Goal: Task Accomplishment & Management: Manage account settings

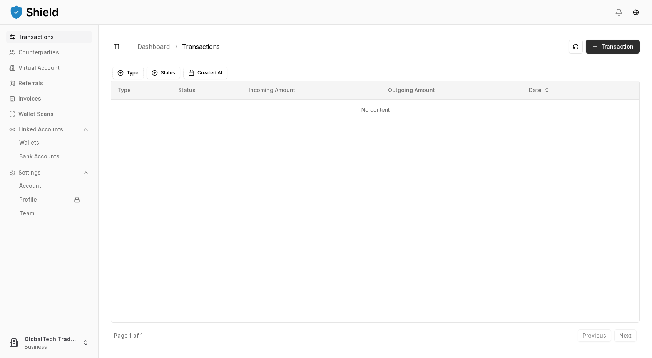
click at [619, 48] on span "Transaction" at bounding box center [617, 47] width 32 height 8
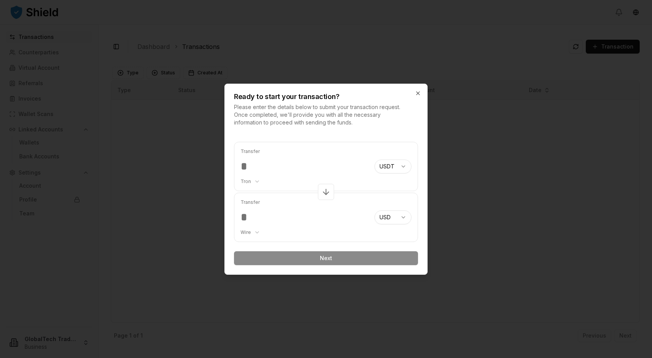
paste input "********"
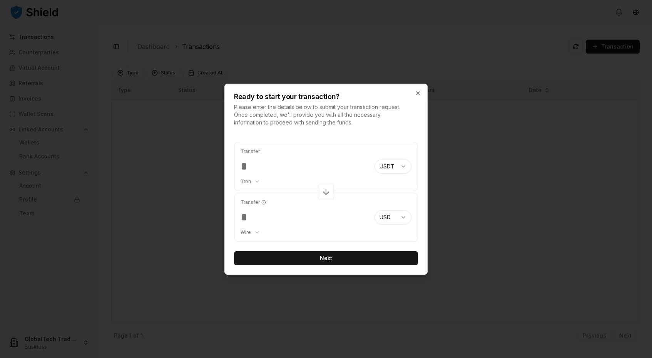
type input "********"
click at [264, 204] on circle "button" at bounding box center [264, 202] width 4 height 4
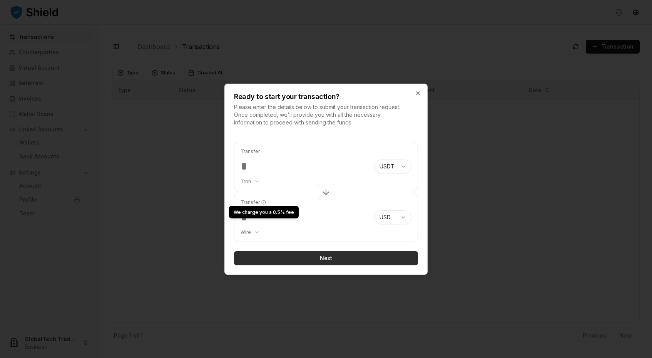
click at [312, 258] on button "Next" at bounding box center [326, 258] width 184 height 14
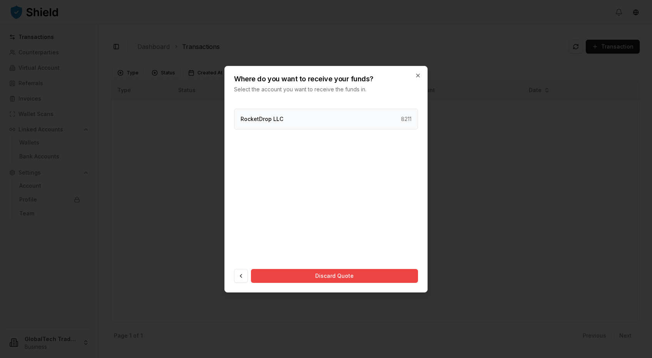
click at [275, 117] on p "RocketDrop LLC" at bounding box center [262, 118] width 43 height 5
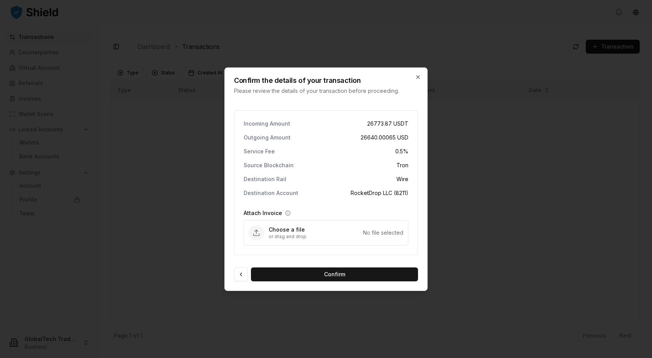
click at [259, 235] on icon "Upload Attach Invoice" at bounding box center [257, 233] width 8 height 8
type input "**********"
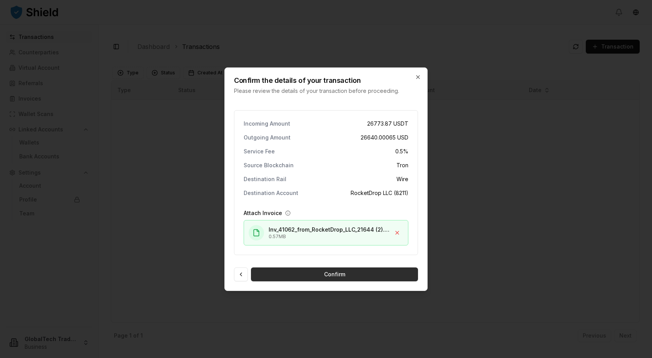
click at [330, 272] on button "Confirm" at bounding box center [334, 274] width 167 height 14
click at [240, 275] on button at bounding box center [241, 274] width 14 height 14
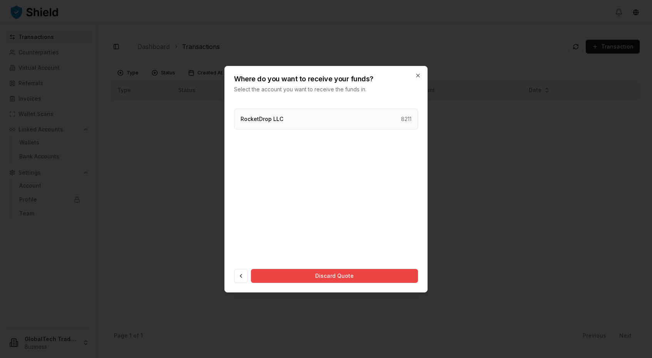
click at [337, 117] on div "RocketDrop LLC 8211" at bounding box center [326, 119] width 184 height 21
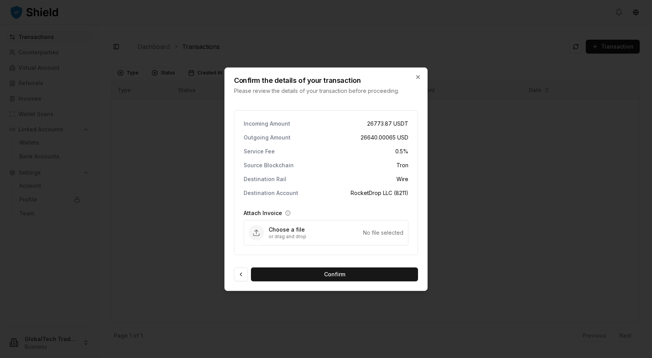
click at [268, 231] on div "Choose a file or drag and drop No file selected" at bounding box center [326, 232] width 164 height 25
type input "**********"
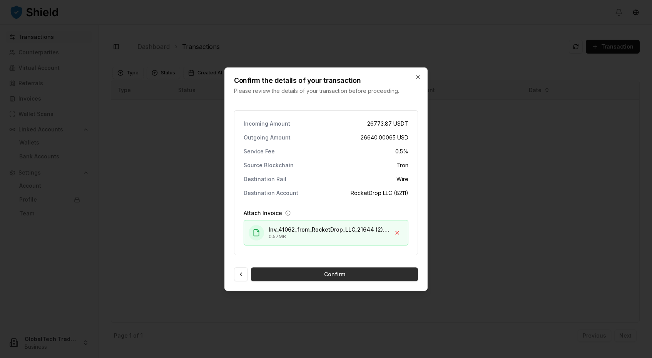
click at [308, 275] on button "Confirm" at bounding box center [334, 274] width 167 height 14
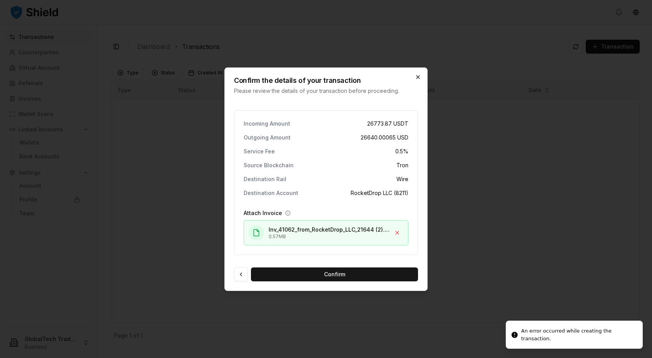
click at [417, 77] on icon "button" at bounding box center [418, 76] width 3 height 3
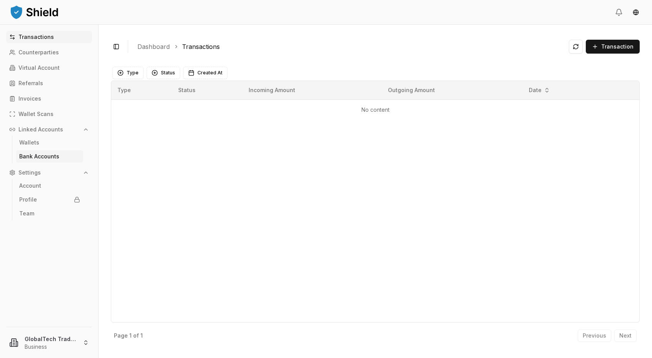
click at [32, 154] on p "Bank Accounts" at bounding box center [39, 156] width 40 height 5
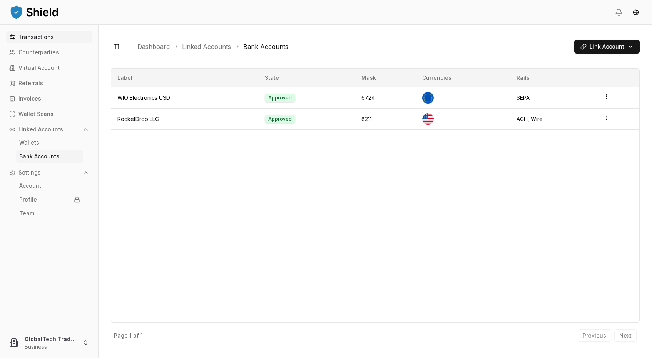
click at [33, 38] on p "Transactions" at bounding box center [35, 36] width 35 height 5
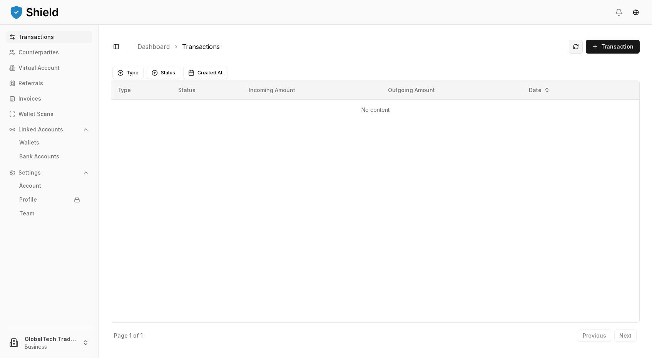
click at [573, 45] on button at bounding box center [576, 47] width 14 height 14
click at [612, 50] on span "Transaction" at bounding box center [617, 47] width 32 height 8
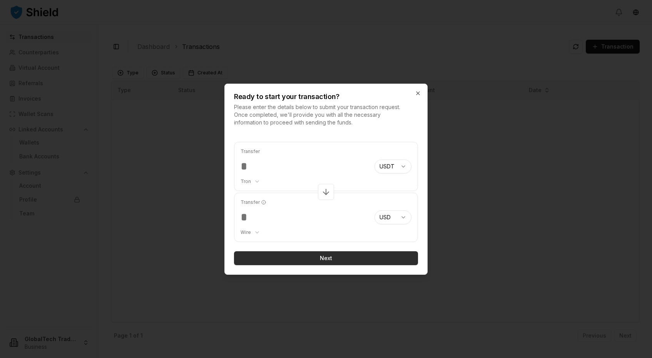
type input "********"
click at [329, 256] on button "Next" at bounding box center [326, 258] width 184 height 14
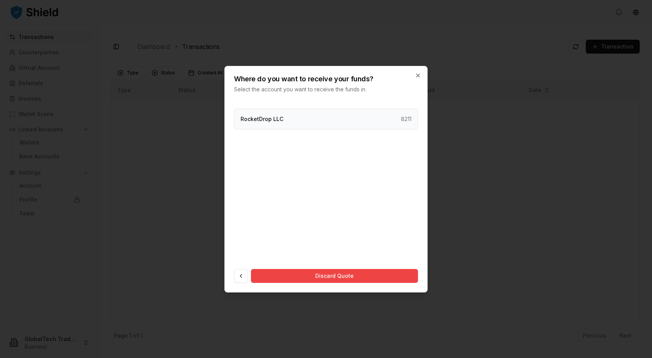
click at [266, 116] on p "RocketDrop LLC" at bounding box center [262, 118] width 43 height 5
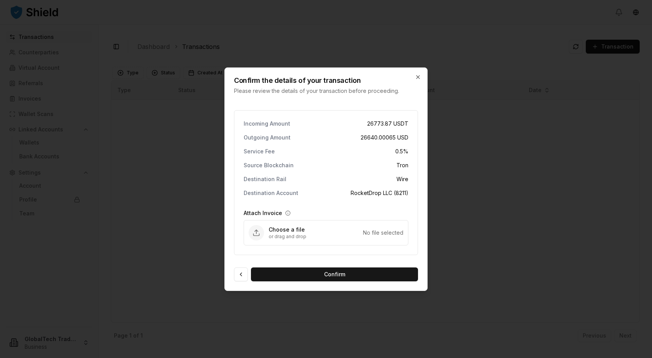
click at [257, 232] on icon "Upload Attach Invoice" at bounding box center [257, 233] width 8 height 8
type input "**********"
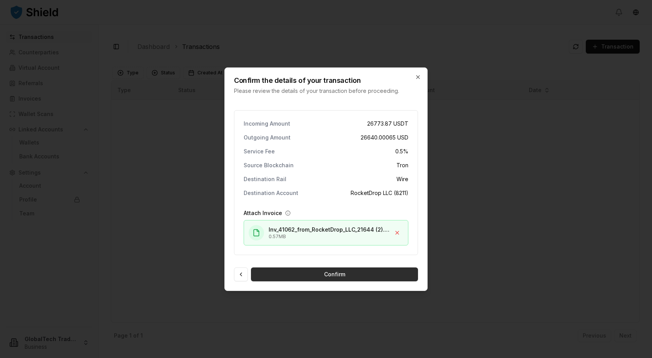
click at [314, 276] on button "Confirm" at bounding box center [334, 274] width 167 height 14
click at [303, 276] on button "Confirm" at bounding box center [334, 274] width 167 height 14
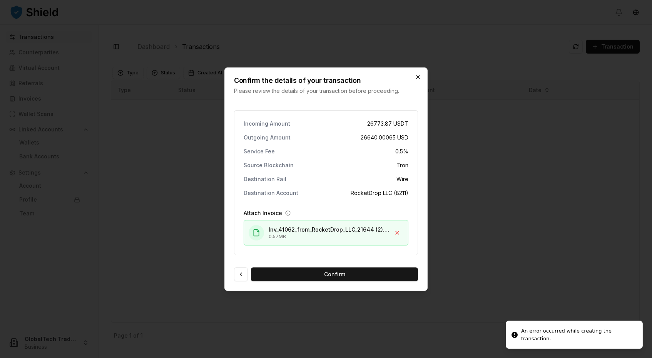
click at [419, 76] on icon "button" at bounding box center [418, 76] width 3 height 3
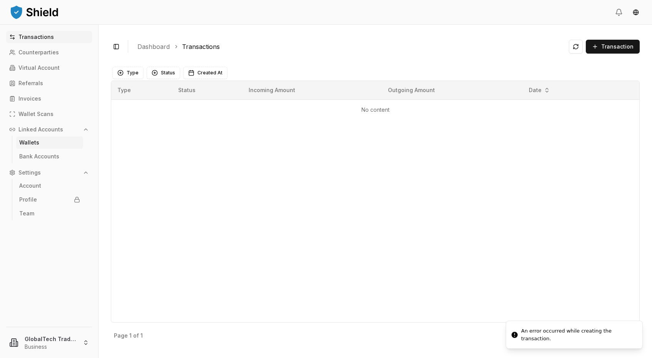
click at [29, 148] on link "Wallets" at bounding box center [49, 142] width 67 height 12
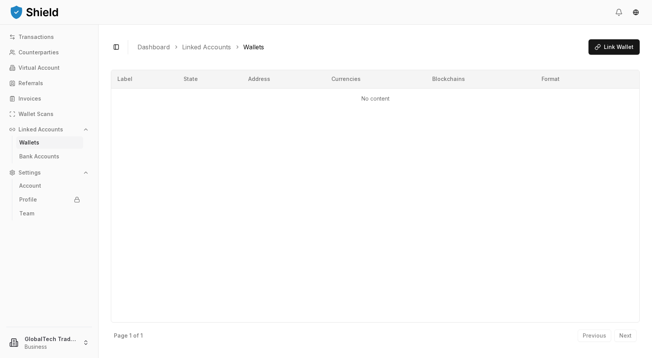
click at [42, 30] on div "Transactions Counterparties Virtual Account Referrals Invoices Wallet Scans Lin…" at bounding box center [49, 191] width 98 height 333
click at [37, 37] on p "Transactions" at bounding box center [35, 36] width 35 height 5
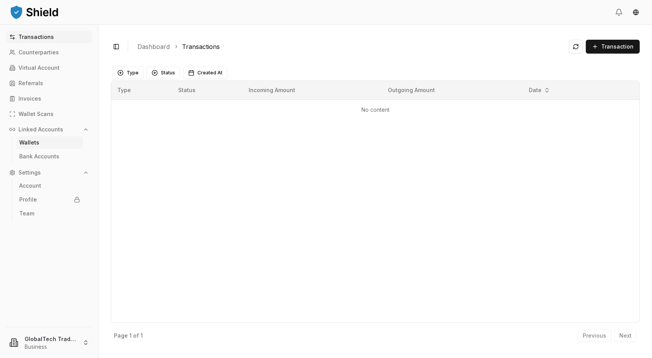
click at [33, 146] on link "Wallets" at bounding box center [49, 142] width 67 height 12
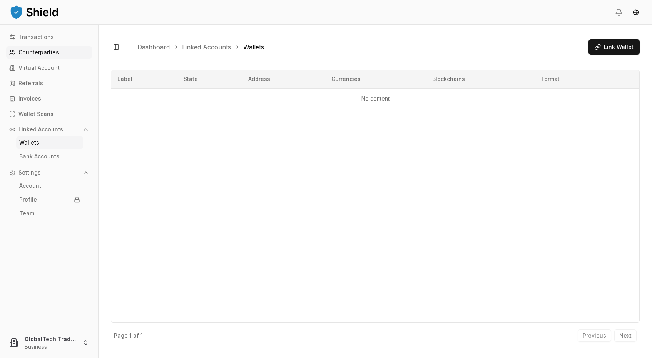
click at [34, 53] on p "Counterparties" at bounding box center [38, 52] width 40 height 5
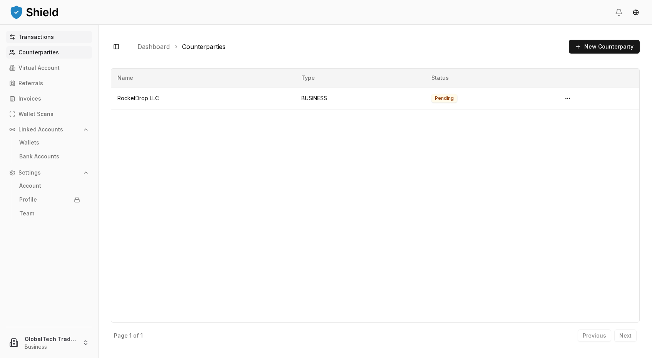
click at [38, 39] on p "Transactions" at bounding box center [35, 36] width 35 height 5
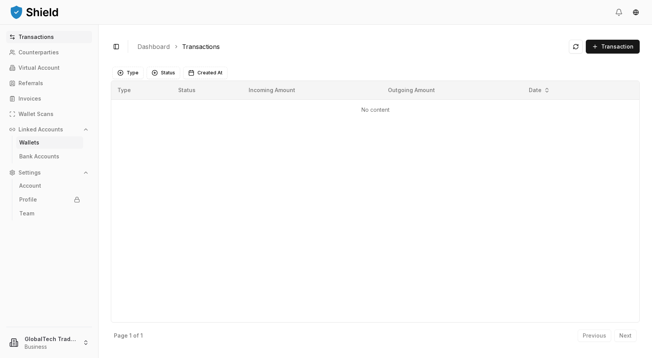
click at [30, 138] on link "Wallets" at bounding box center [49, 142] width 67 height 12
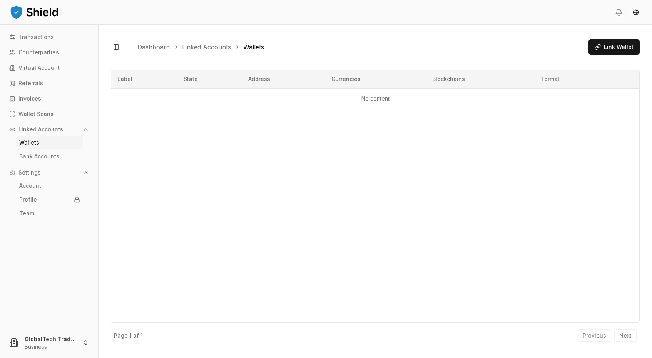
click at [29, 141] on p "Wallets" at bounding box center [29, 142] width 20 height 5
click at [32, 160] on link "Bank Accounts" at bounding box center [49, 156] width 67 height 12
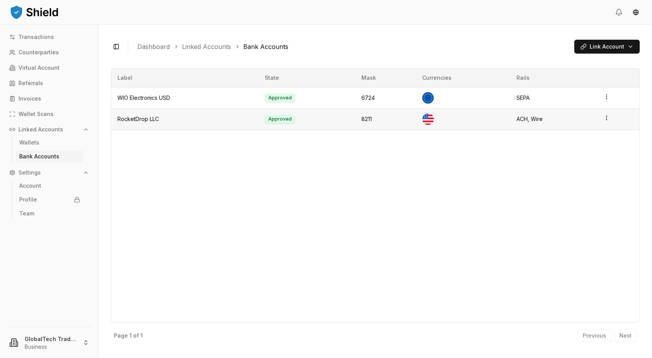
click at [140, 117] on td "RocketDrop LLC" at bounding box center [184, 118] width 147 height 21
click at [603, 118] on html "Transactions Counterparties Virtual Account Referrals Invoices Wallet Scans Lin…" at bounding box center [326, 179] width 652 height 358
click at [579, 89] on div "View Details" at bounding box center [575, 88] width 47 height 12
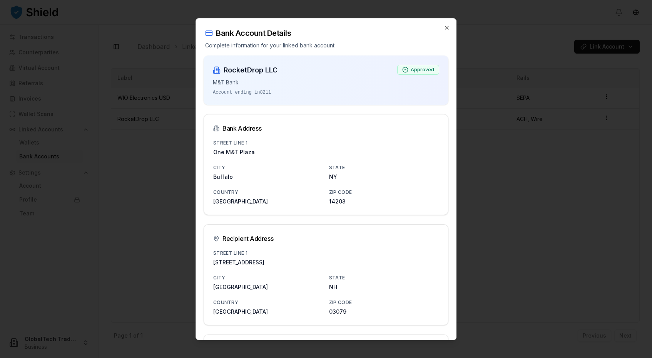
click at [449, 31] on div "Bank Account Details Complete information for your linked bank account" at bounding box center [326, 33] width 260 height 31
click at [447, 27] on icon "button" at bounding box center [447, 27] width 3 height 3
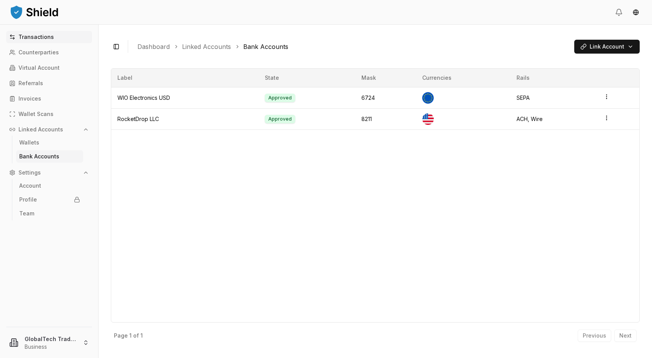
click at [34, 39] on p "Transactions" at bounding box center [35, 36] width 35 height 5
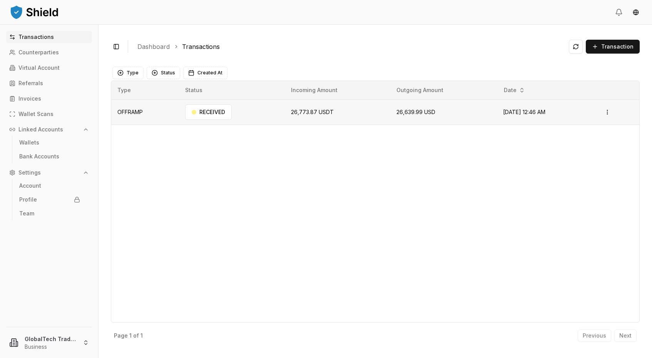
click at [144, 109] on td "OFFRAMP" at bounding box center [145, 111] width 68 height 25
click at [199, 111] on div "RECEIVED" at bounding box center [208, 111] width 47 height 15
click at [192, 111] on span at bounding box center [194, 112] width 5 height 5
click at [137, 111] on td "OFFRAMP" at bounding box center [145, 111] width 68 height 25
click at [607, 112] on html "Transactions Counterparties Virtual Account Referrals Invoices Wallet Scans Lin…" at bounding box center [326, 179] width 652 height 358
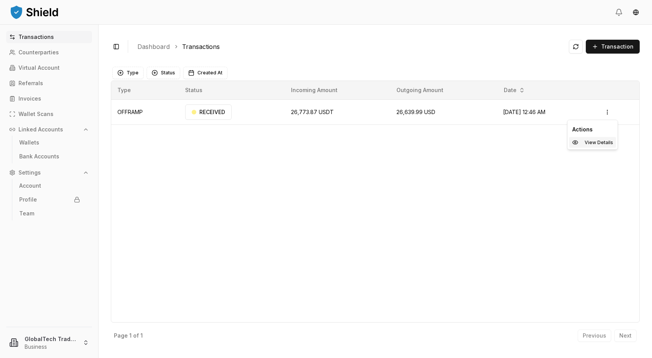
click at [589, 142] on p "View Details" at bounding box center [599, 142] width 28 height 5
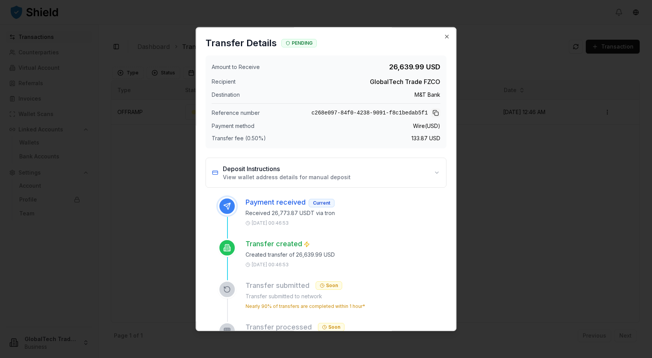
click at [437, 115] on button at bounding box center [435, 112] width 9 height 9
drag, startPoint x: 212, startPoint y: 112, endPoint x: 259, endPoint y: 111, distance: 46.6
click at [259, 111] on span "Reference number" at bounding box center [236, 113] width 48 height 8
copy span "Reference number"
click at [438, 174] on button "Deposit Instructions View wallet address details for manual deposit" at bounding box center [326, 172] width 240 height 29
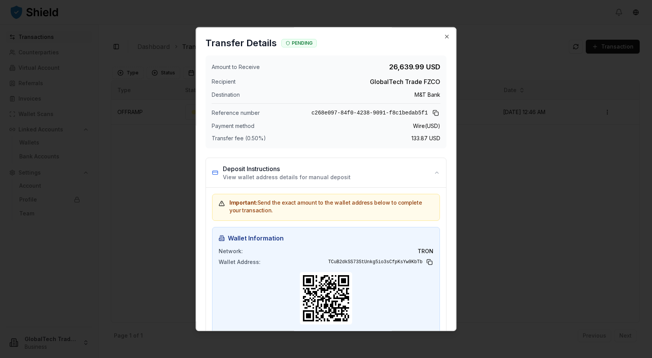
click at [221, 126] on span "Payment method" at bounding box center [233, 126] width 43 height 8
click at [446, 39] on icon "button" at bounding box center [447, 37] width 6 height 6
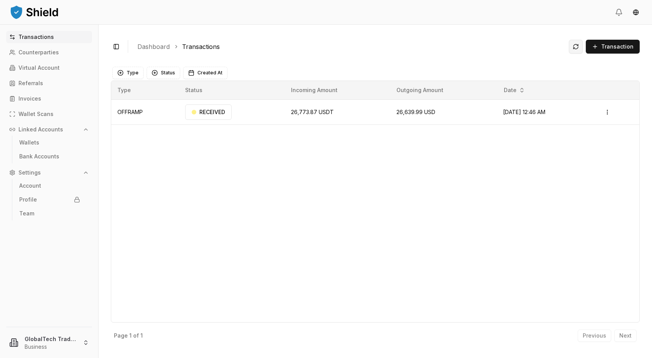
click at [577, 49] on button at bounding box center [576, 47] width 14 height 14
click at [608, 111] on html "Transactions Counterparties Virtual Account Referrals Invoices Wallet Scans Lin…" at bounding box center [326, 179] width 652 height 358
click at [587, 144] on p "View Details" at bounding box center [599, 142] width 28 height 5
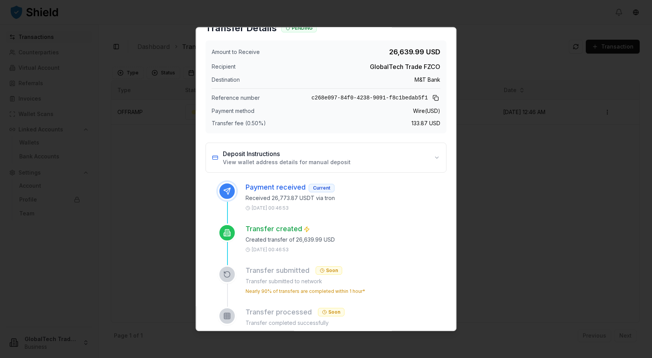
scroll to position [7, 0]
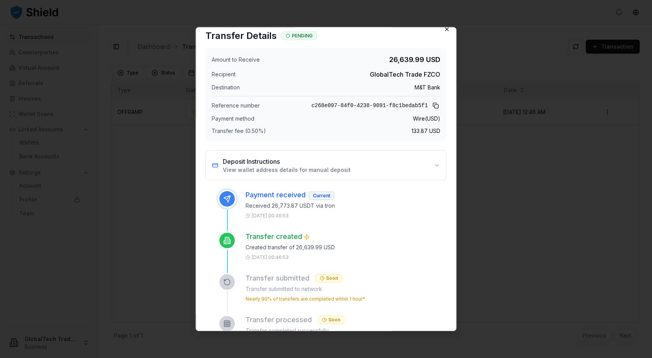
click at [445, 31] on icon "button" at bounding box center [447, 29] width 6 height 6
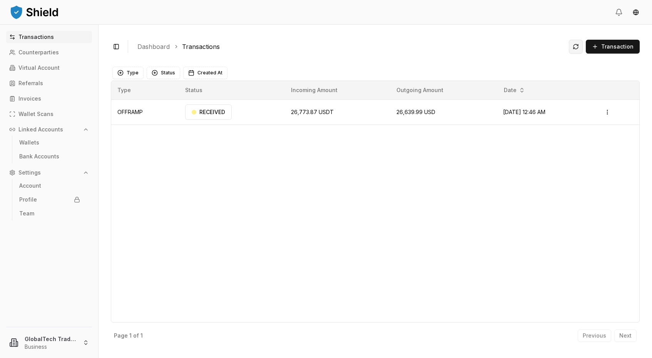
click at [574, 45] on button at bounding box center [576, 47] width 14 height 14
click at [579, 47] on button at bounding box center [576, 47] width 14 height 14
click at [41, 114] on p "Wallet Scans" at bounding box center [35, 113] width 35 height 5
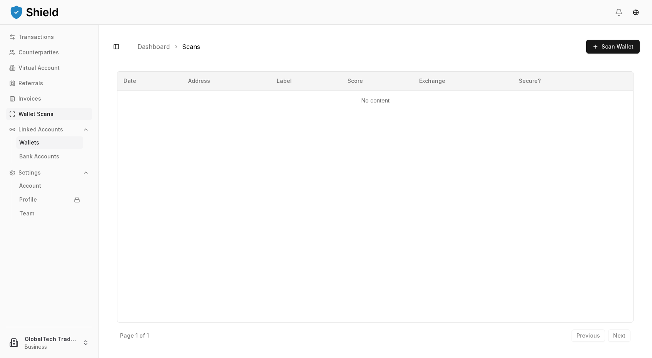
click at [30, 143] on p "Wallets" at bounding box center [29, 142] width 20 height 5
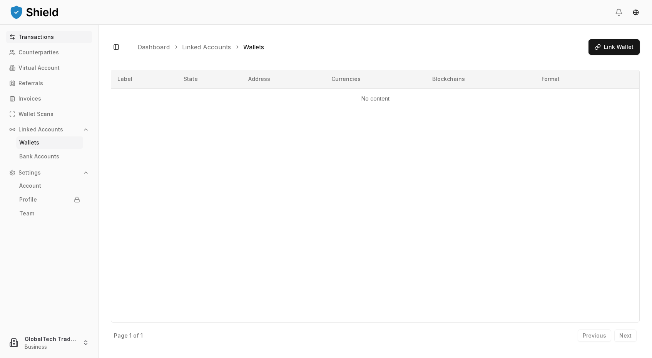
click at [35, 38] on p "Transactions" at bounding box center [35, 36] width 35 height 5
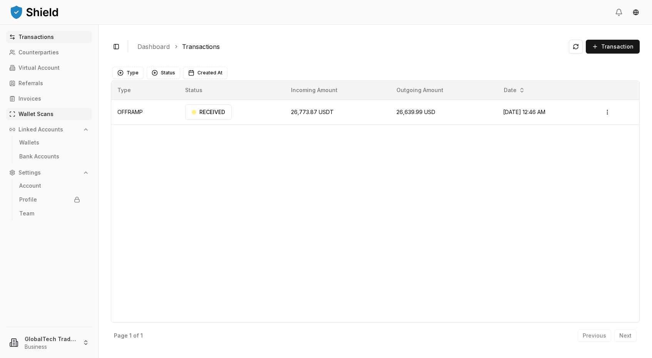
click at [33, 116] on p "Wallet Scans" at bounding box center [35, 113] width 35 height 5
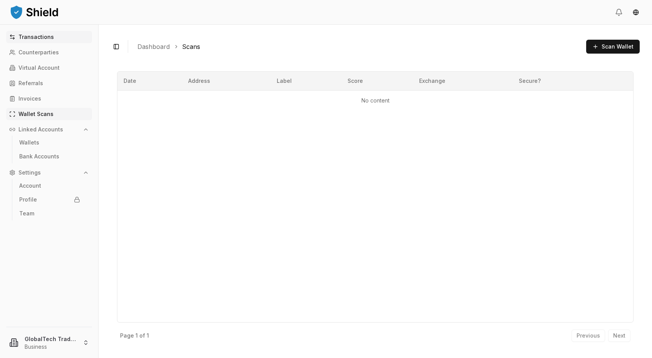
click at [35, 38] on p "Transactions" at bounding box center [35, 36] width 35 height 5
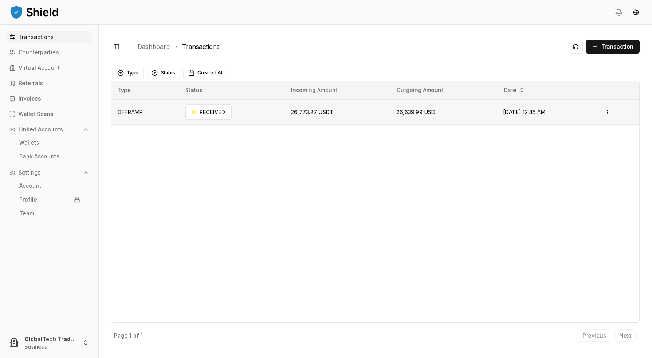
click at [145, 113] on td "OFFRAMP" at bounding box center [145, 111] width 68 height 25
click at [608, 111] on html "Transactions Counterparties Virtual Account Referrals Invoices Wallet Scans Lin…" at bounding box center [326, 179] width 652 height 358
click at [591, 141] on p "View Details" at bounding box center [599, 142] width 28 height 5
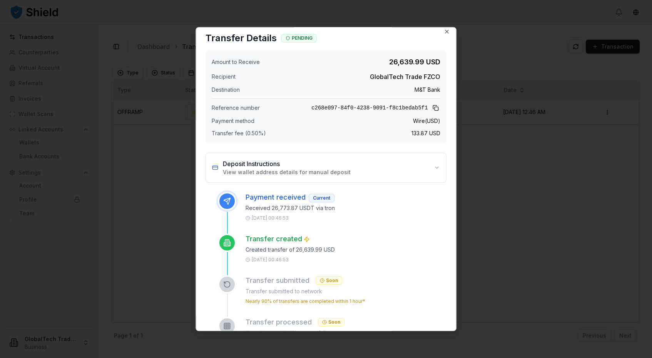
scroll to position [9, 0]
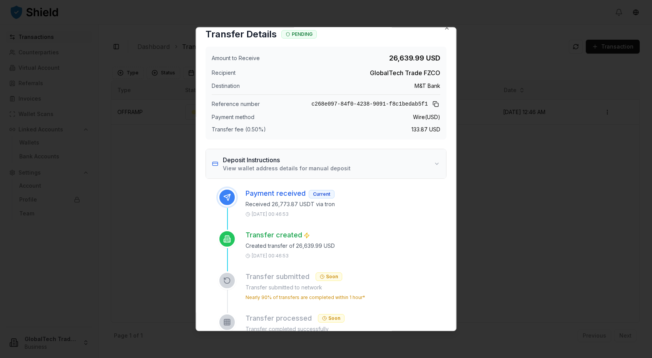
click at [437, 163] on button "Deposit Instructions View wallet address details for manual deposit" at bounding box center [326, 163] width 240 height 29
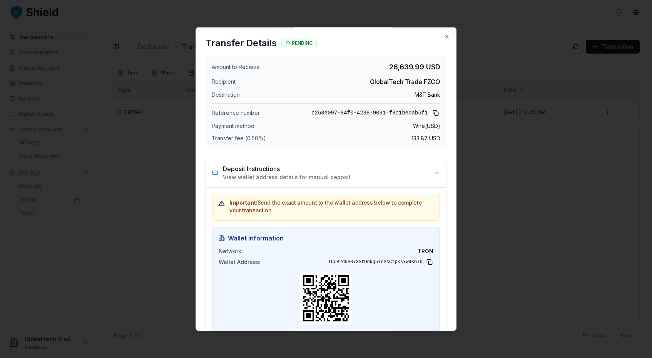
scroll to position [0, 0]
click at [437, 176] on button "Deposit Instructions View wallet address details for manual deposit" at bounding box center [326, 172] width 240 height 29
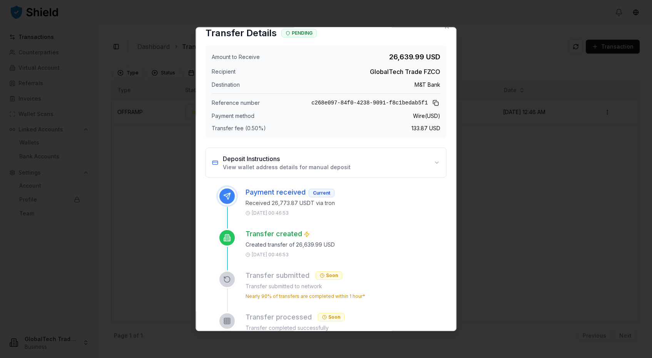
scroll to position [12, 0]
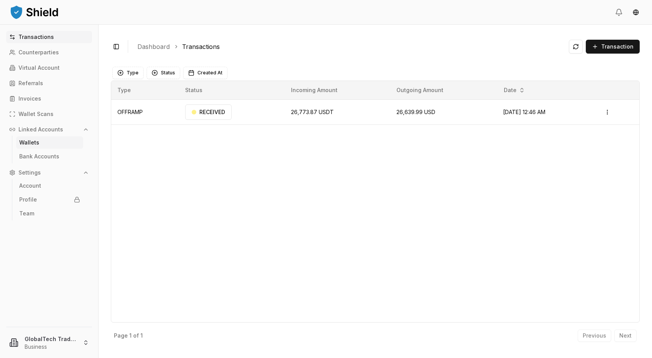
click at [37, 147] on link "Wallets" at bounding box center [49, 142] width 67 height 12
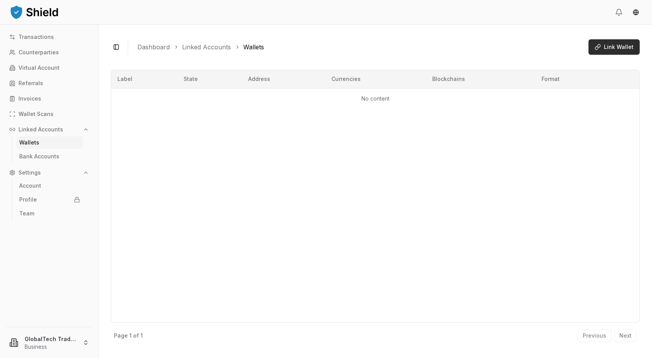
click at [617, 47] on span "Link Wallet" at bounding box center [619, 47] width 30 height 8
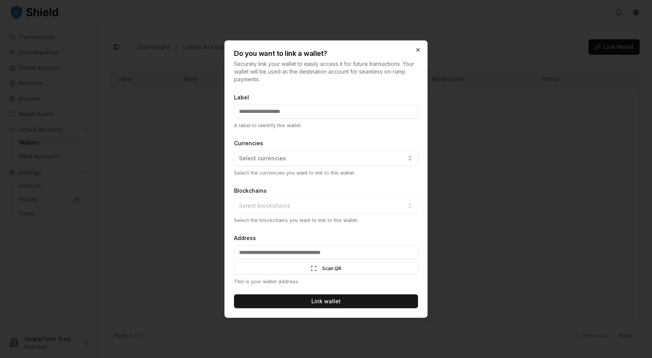
click at [420, 48] on div "Do you want to link a wallet? Securely link your wallet to easily access it for…" at bounding box center [325, 179] width 203 height 278
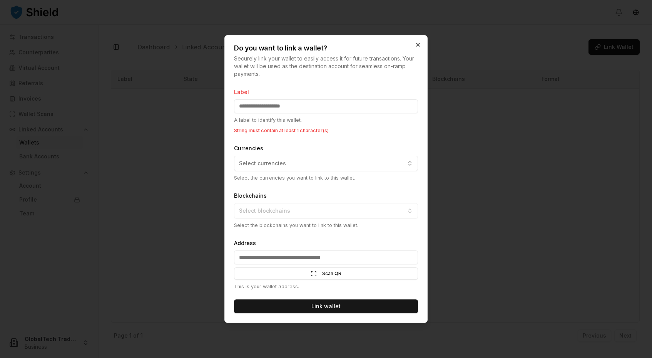
click at [419, 45] on icon "button" at bounding box center [418, 45] width 6 height 6
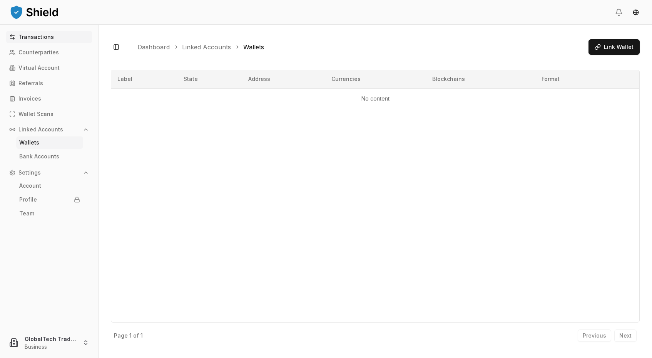
click at [39, 41] on link "Transactions" at bounding box center [49, 37] width 86 height 12
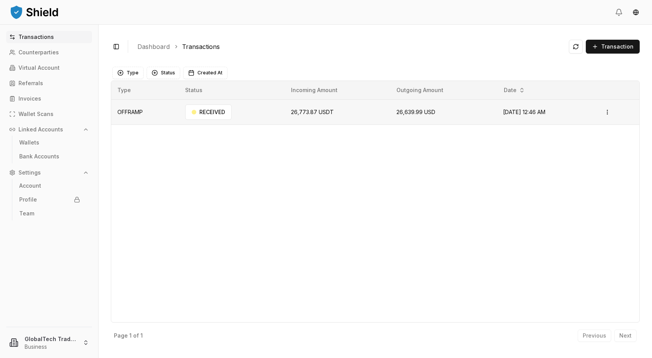
click at [141, 114] on td "OFFRAMP" at bounding box center [145, 111] width 68 height 25
click at [610, 113] on html "Transactions Counterparties Virtual Account Referrals Invoices Wallet Scans Lin…" at bounding box center [326, 179] width 652 height 358
click at [584, 141] on div "View Details" at bounding box center [593, 142] width 47 height 11
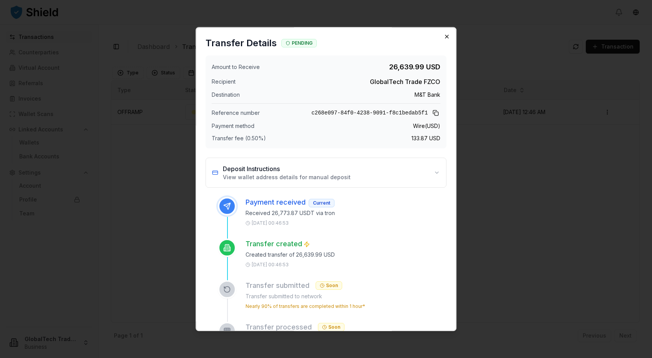
click at [446, 38] on icon "button" at bounding box center [447, 37] width 6 height 6
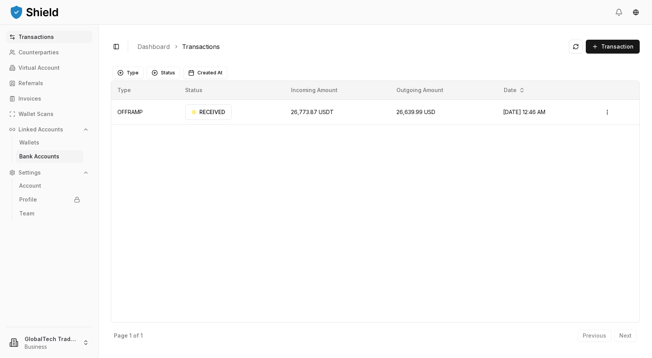
click at [29, 154] on p "Bank Accounts" at bounding box center [39, 156] width 40 height 5
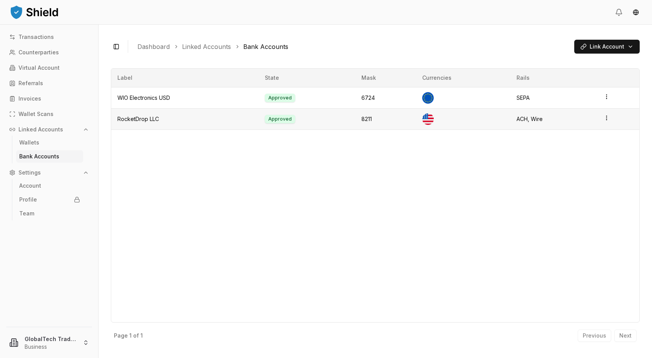
click at [143, 118] on td "RocketDrop LLC" at bounding box center [184, 118] width 147 height 21
click at [606, 121] on html "Transactions Counterparties Virtual Account Referrals Invoices Wallet Scans Lin…" at bounding box center [326, 179] width 652 height 358
click at [573, 89] on div "View Details" at bounding box center [575, 88] width 47 height 12
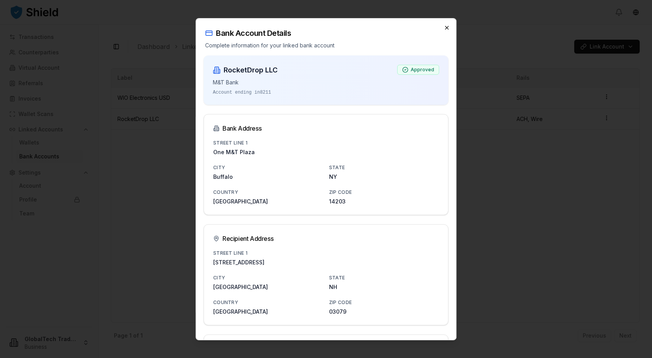
click at [447, 27] on icon "button" at bounding box center [447, 27] width 3 height 3
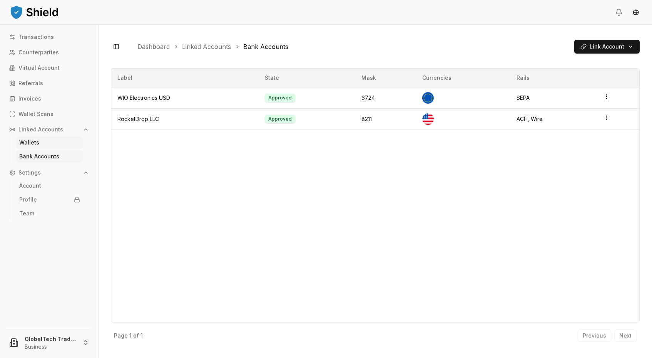
click at [36, 142] on p "Wallets" at bounding box center [29, 142] width 20 height 5
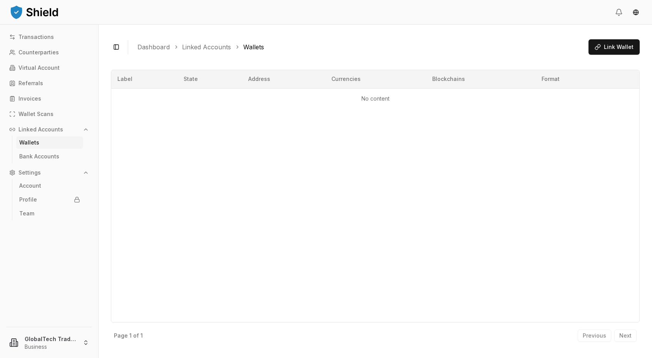
click at [42, 43] on div "Transactions Counterparties Virtual Account Referrals Invoices Wallet Scans Lin…" at bounding box center [49, 174] width 98 height 286
click at [42, 50] on p "Counterparties" at bounding box center [38, 52] width 40 height 5
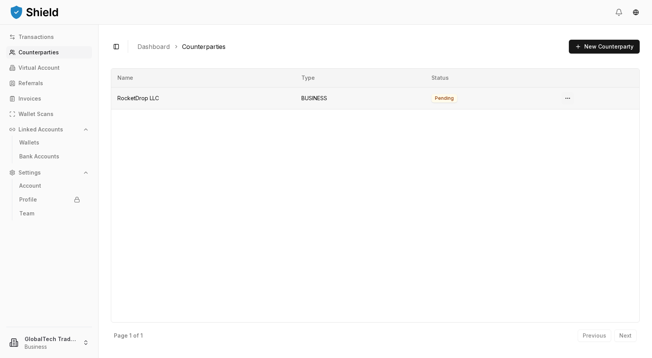
click at [570, 99] on html "Transactions Counterparties Virtual Account Referrals Invoices Wallet Scans Lin…" at bounding box center [326, 179] width 652 height 358
click at [544, 141] on span "View Details" at bounding box center [539, 142] width 31 height 8
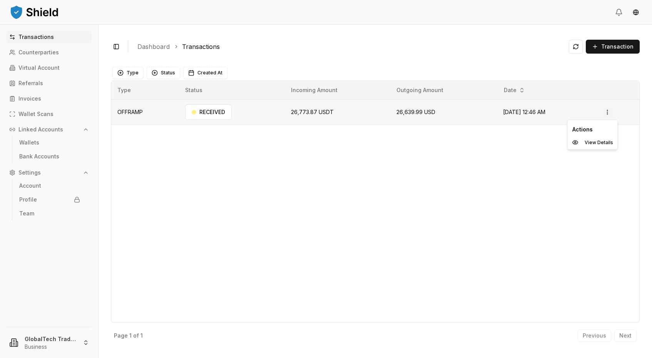
click at [613, 113] on html "Transactions Counterparties Virtual Account Referrals Invoices Wallet Scans Lin…" at bounding box center [326, 179] width 652 height 358
click at [590, 146] on div "View Details" at bounding box center [593, 142] width 47 height 11
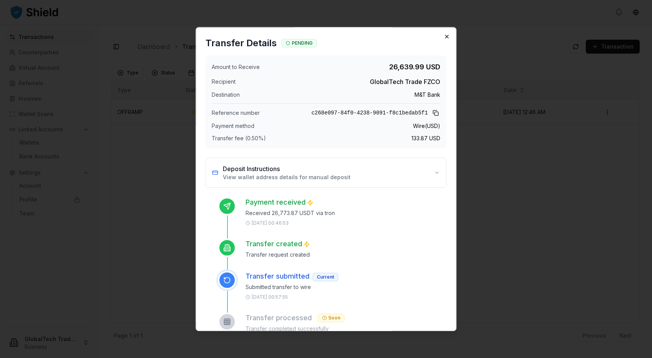
click at [447, 37] on icon "button" at bounding box center [447, 37] width 6 height 6
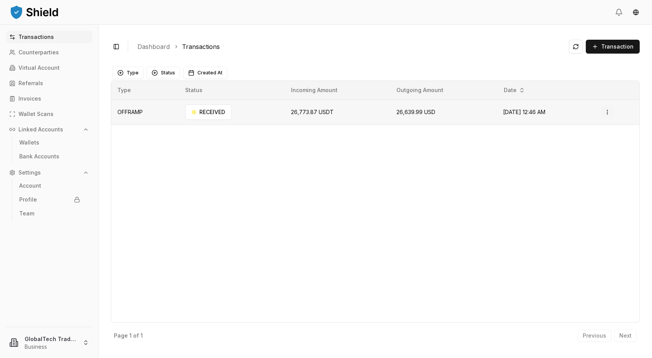
click at [613, 114] on html "Transactions Counterparties Virtual Account Referrals Invoices Wallet Scans Lin…" at bounding box center [326, 179] width 652 height 358
click at [598, 140] on p "View Details" at bounding box center [599, 142] width 28 height 5
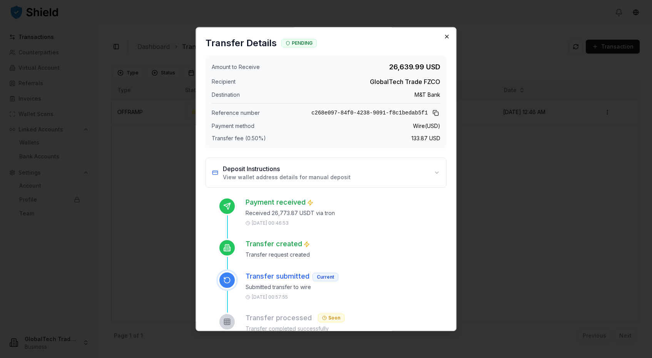
click at [449, 36] on icon "button" at bounding box center [447, 37] width 6 height 6
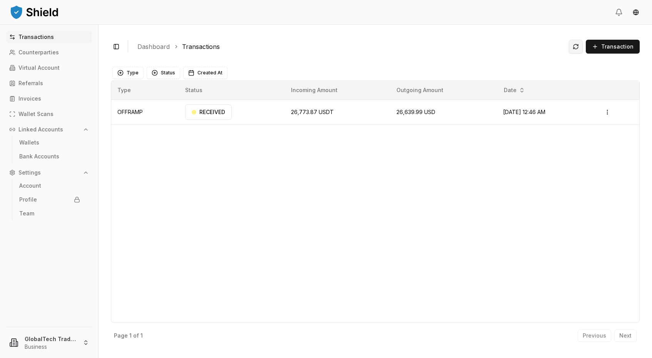
click at [575, 45] on button at bounding box center [576, 47] width 14 height 14
click at [78, 337] on html "Transactions Counterparties Virtual Account Referrals Invoices Wallet Scans Lin…" at bounding box center [326, 179] width 652 height 358
click at [50, 247] on div "About us" at bounding box center [49, 248] width 88 height 12
click at [69, 340] on html "Transactions Counterparties Virtual Account Referrals Invoices Wallet Scans Lin…" at bounding box center [326, 179] width 652 height 358
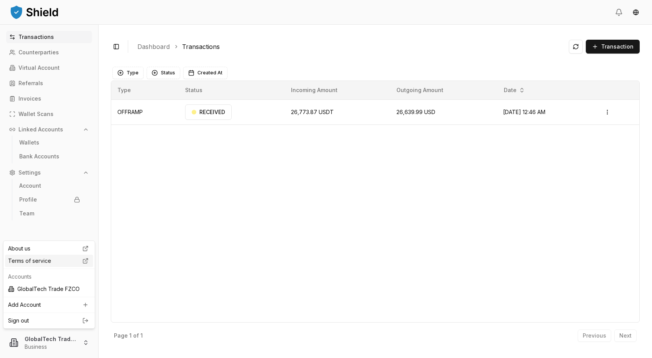
click at [69, 262] on div "Terms of service" at bounding box center [49, 261] width 88 height 12
click at [578, 50] on button at bounding box center [576, 47] width 14 height 14
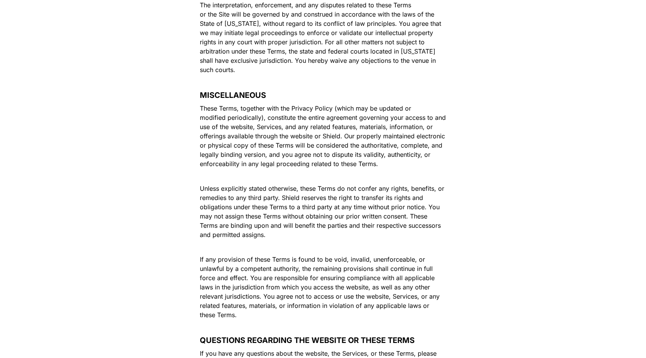
scroll to position [4565, 0]
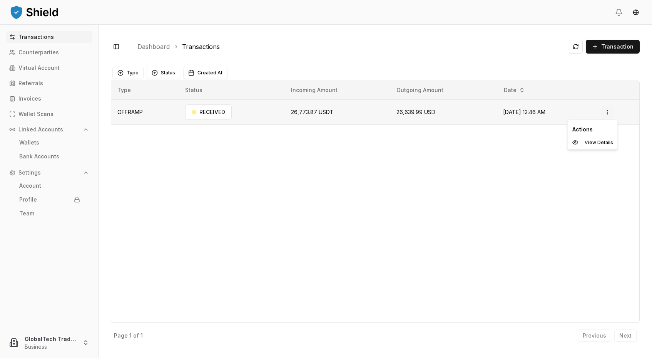
click at [611, 112] on html "Transactions Counterparties Virtual Account Referrals Invoices Wallet Scans Lin…" at bounding box center [326, 179] width 652 height 358
click at [599, 139] on div "View Details" at bounding box center [593, 142] width 47 height 11
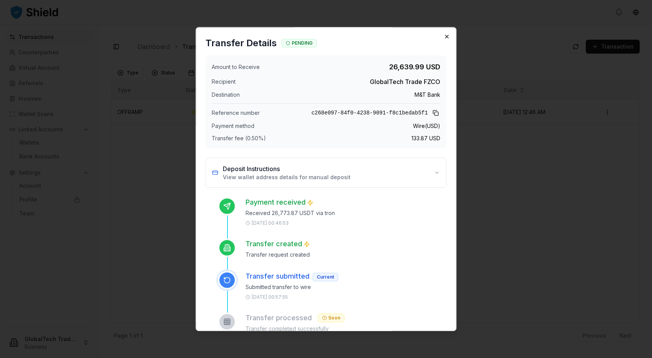
click at [445, 39] on icon "button" at bounding box center [447, 37] width 6 height 6
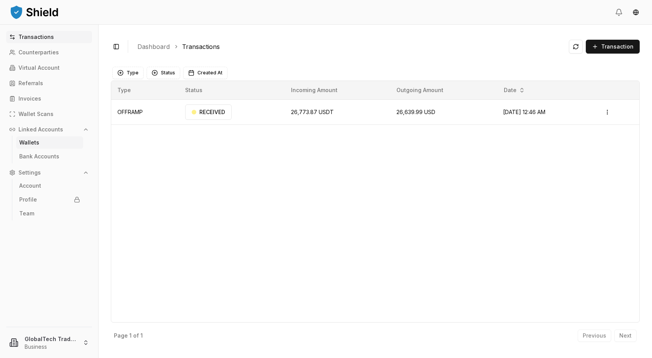
click at [27, 142] on p "Wallets" at bounding box center [29, 142] width 20 height 5
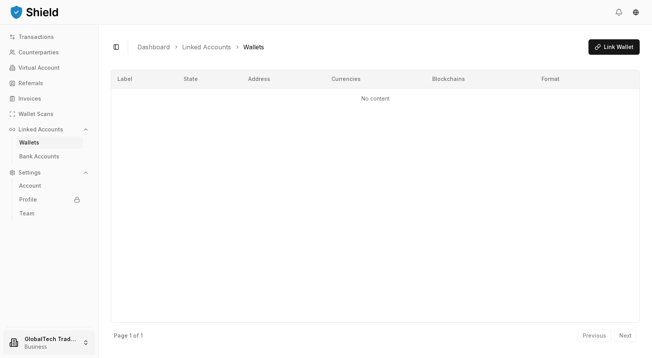
click at [64, 344] on html "Transactions Counterparties Virtual Account Referrals Invoices Wallet Scans Lin…" at bounding box center [326, 179] width 652 height 358
click at [35, 249] on div "About us" at bounding box center [49, 248] width 88 height 12
click at [48, 38] on p "Transactions" at bounding box center [35, 36] width 35 height 5
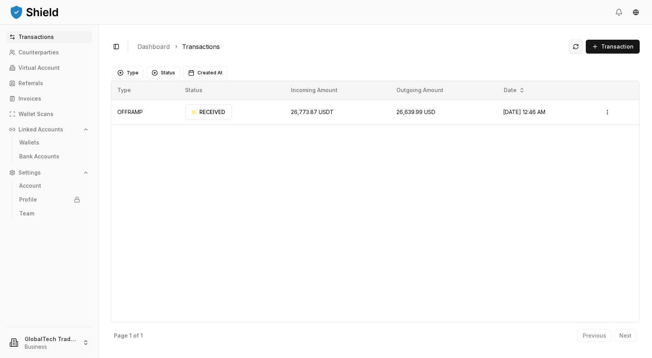
click at [578, 49] on button at bounding box center [576, 47] width 14 height 14
click at [611, 110] on html "Transactions Counterparties Virtual Account Referrals Invoices Wallet Scans Lin…" at bounding box center [326, 179] width 652 height 358
click at [598, 141] on p "View Details" at bounding box center [599, 142] width 28 height 5
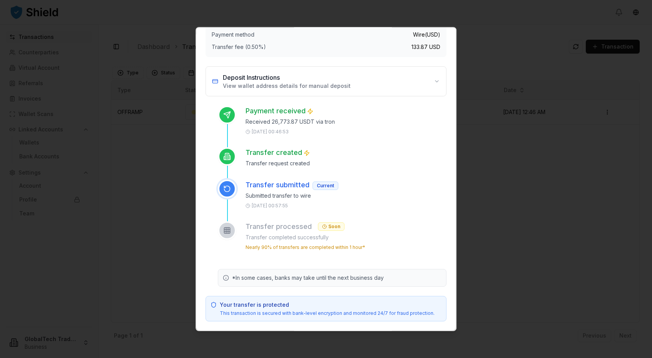
scroll to position [91, 0]
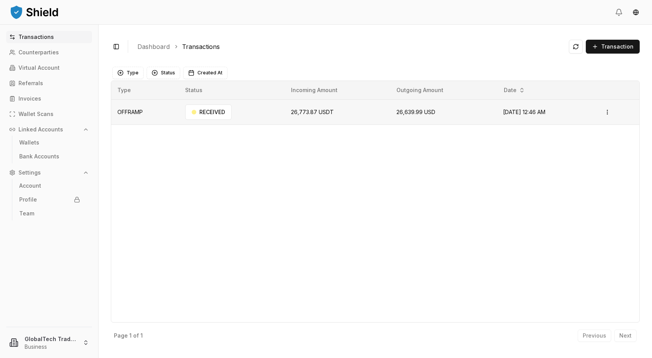
click at [127, 111] on td "OFFRAMP" at bounding box center [145, 111] width 68 height 25
click at [199, 111] on div "RECEIVED" at bounding box center [208, 111] width 47 height 15
click at [211, 112] on div "RECEIVED" at bounding box center [208, 111] width 47 height 15
click at [59, 342] on html "Transactions Counterparties Virtual Account Referrals Invoices Wallet Scans Lin…" at bounding box center [326, 179] width 652 height 358
click at [61, 251] on div "About us" at bounding box center [49, 248] width 88 height 12
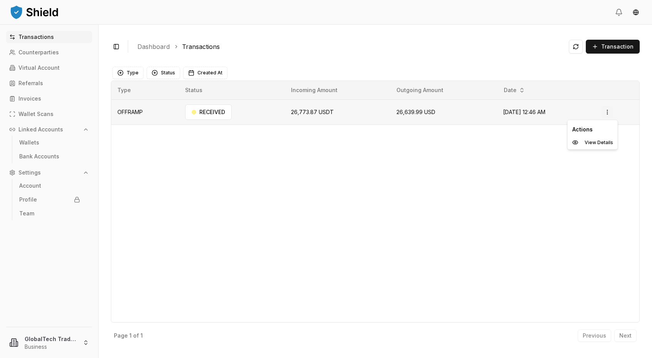
click at [612, 116] on html "Transactions Counterparties Virtual Account Referrals Invoices Wallet Scans Lin…" at bounding box center [326, 179] width 652 height 358
click at [583, 141] on div "View Details" at bounding box center [593, 142] width 47 height 11
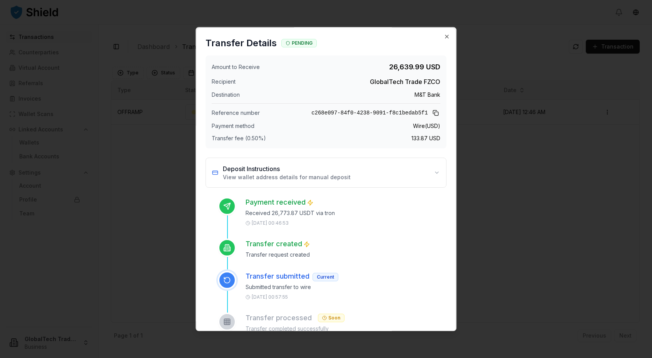
scroll to position [0, 0]
click at [445, 38] on icon "button" at bounding box center [447, 37] width 6 height 6
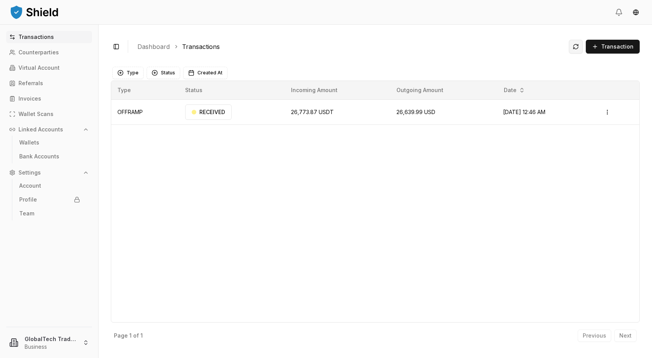
click at [578, 42] on button at bounding box center [576, 47] width 14 height 14
click at [613, 111] on html "Transactions Counterparties Virtual Account Referrals Invoices Wallet Scans Lin…" at bounding box center [326, 179] width 652 height 358
click at [593, 143] on p "View Details" at bounding box center [599, 142] width 28 height 5
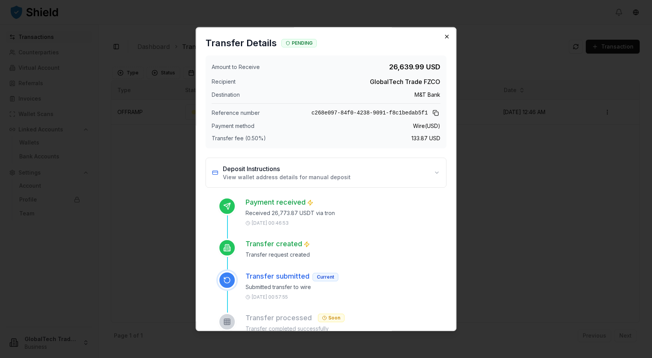
click at [449, 36] on icon "button" at bounding box center [447, 37] width 6 height 6
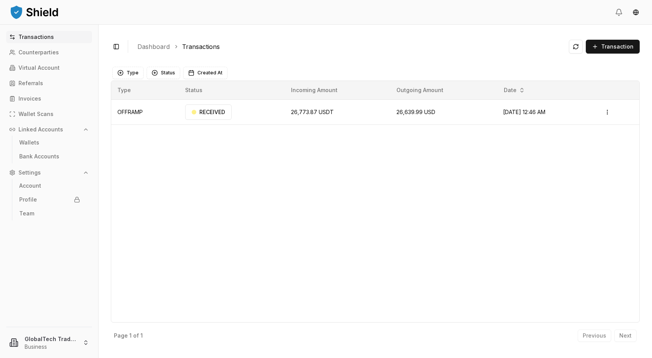
click at [280, 261] on div "Type Status Incoming Amount Outgoing Amount Date OFFRAMP RECEIVED 26,773.87 USD…" at bounding box center [375, 201] width 529 height 242
click at [606, 108] on html "Transactions Counterparties Virtual Account Referrals Invoices Wallet Scans Lin…" at bounding box center [326, 179] width 652 height 358
click at [443, 171] on html "Transactions Counterparties Virtual Account Referrals Invoices Wallet Scans Lin…" at bounding box center [326, 179] width 652 height 358
click at [576, 45] on button at bounding box center [576, 47] width 14 height 14
click at [611, 113] on html "Transactions Counterparties Virtual Account Referrals Invoices Wallet Scans Lin…" at bounding box center [326, 179] width 652 height 358
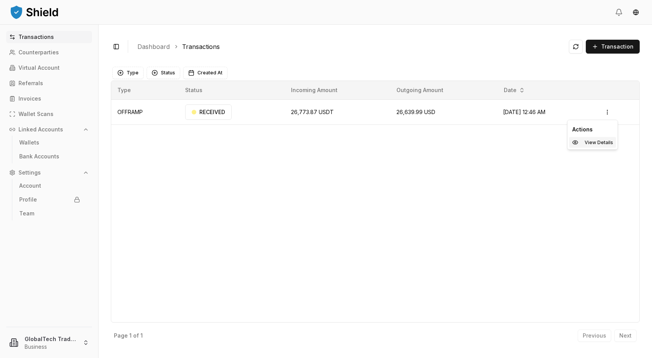
click at [592, 144] on p "View Details" at bounding box center [599, 142] width 28 height 5
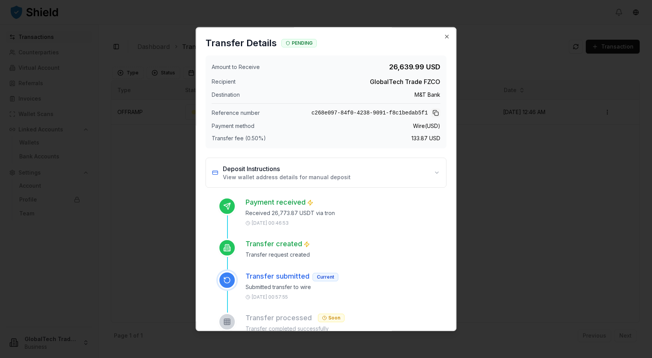
click at [436, 110] on button at bounding box center [435, 112] width 9 height 9
click at [447, 39] on icon "button" at bounding box center [447, 37] width 6 height 6
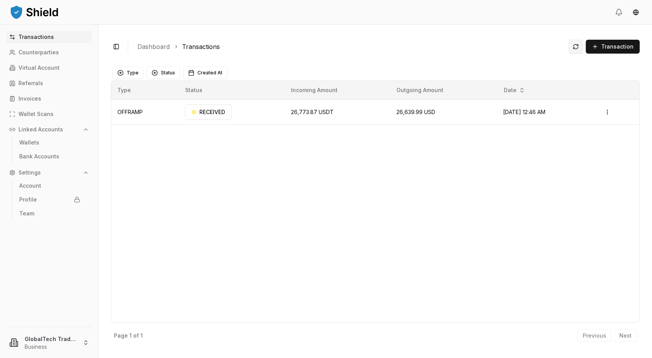
click at [580, 49] on button at bounding box center [576, 47] width 14 height 14
click at [607, 114] on html "Transactions Counterparties Virtual Account Referrals Invoices Wallet Scans Lin…" at bounding box center [326, 179] width 652 height 358
click at [587, 143] on p "View Details" at bounding box center [599, 142] width 28 height 5
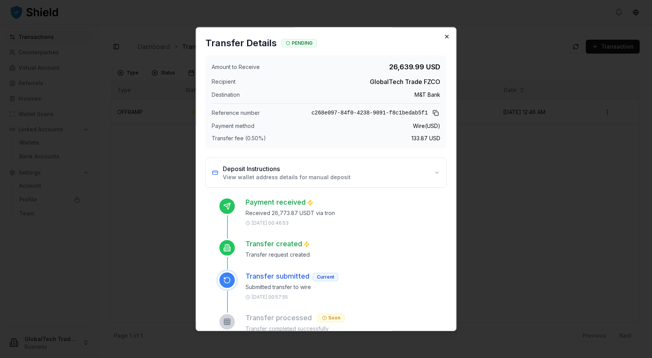
click at [446, 38] on icon "button" at bounding box center [447, 37] width 6 height 6
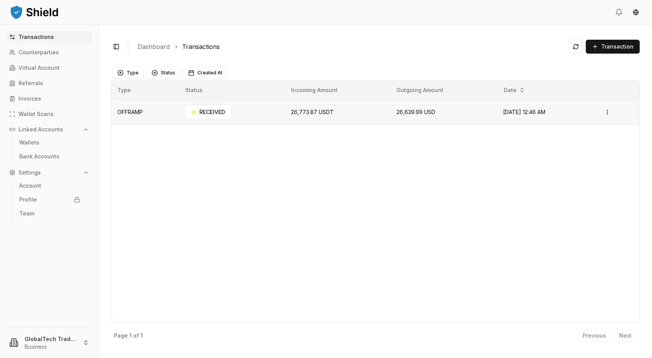
click at [604, 114] on td "Open menu" at bounding box center [617, 111] width 44 height 25
click at [611, 112] on html "Transactions Counterparties Virtual Account Referrals Invoices Wallet Scans Lin…" at bounding box center [326, 179] width 652 height 358
click at [585, 148] on div "Actions View Details" at bounding box center [593, 135] width 51 height 30
click at [586, 147] on div "View Details" at bounding box center [593, 142] width 47 height 11
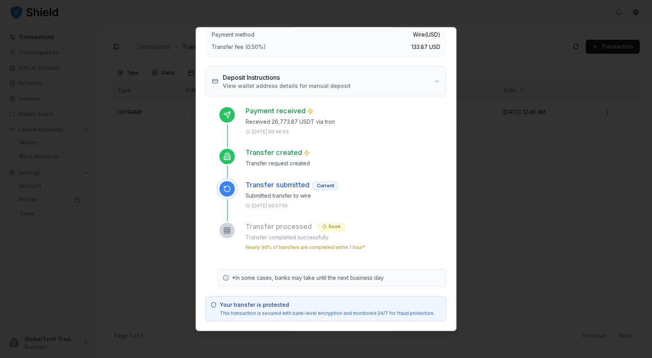
scroll to position [91, 0]
click at [331, 224] on div "Soon" at bounding box center [331, 226] width 27 height 8
click at [288, 225] on h3 "Transfer processed" at bounding box center [279, 226] width 66 height 11
click at [274, 235] on p "Transfer completed successfully" at bounding box center [346, 237] width 201 height 8
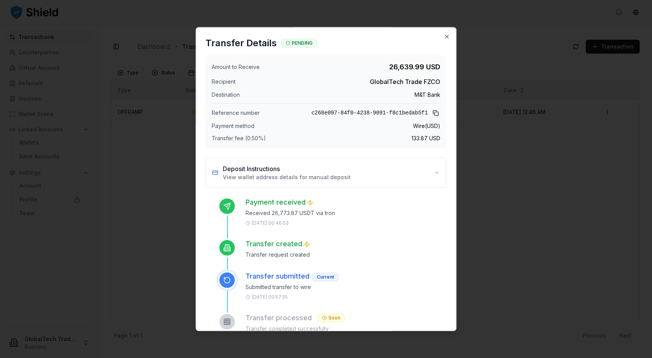
scroll to position [0, 0]
click at [445, 35] on icon "button" at bounding box center [447, 37] width 6 height 6
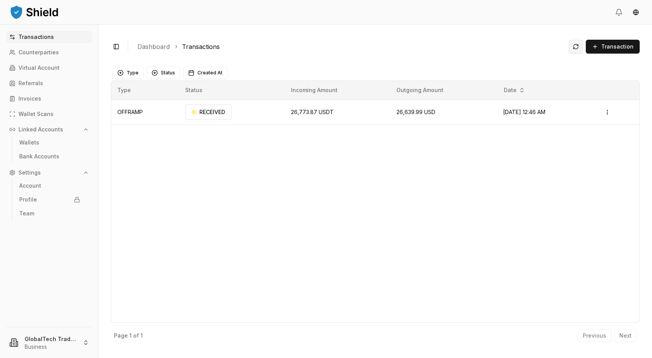
click at [575, 45] on button at bounding box center [576, 47] width 14 height 14
click at [612, 111] on html "Transactions Counterparties Virtual Account Referrals Invoices Wallet Scans Lin…" at bounding box center [326, 179] width 652 height 358
click at [593, 143] on p "View Details" at bounding box center [599, 142] width 28 height 5
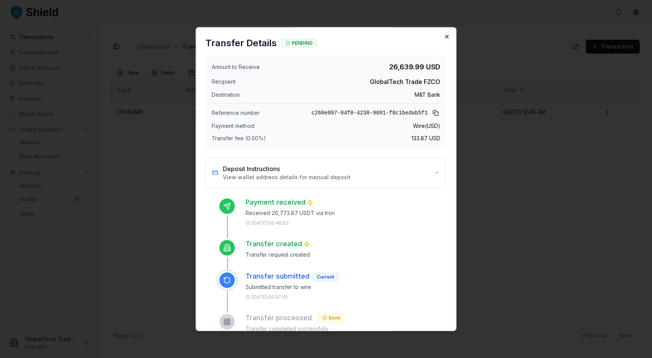
click at [445, 35] on icon "button" at bounding box center [447, 37] width 6 height 6
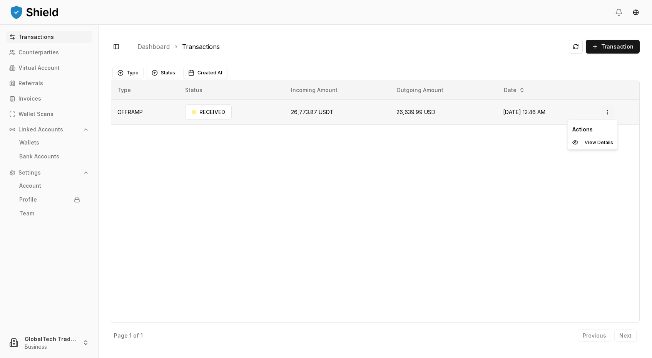
click at [612, 114] on html "Transactions Counterparties Virtual Account Referrals Invoices Wallet Scans Lin…" at bounding box center [326, 179] width 652 height 358
click at [599, 140] on p "View Details" at bounding box center [599, 142] width 28 height 5
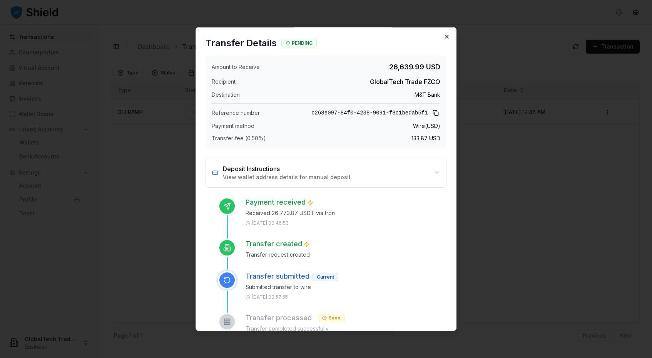
click at [446, 36] on icon "button" at bounding box center [447, 36] width 3 height 3
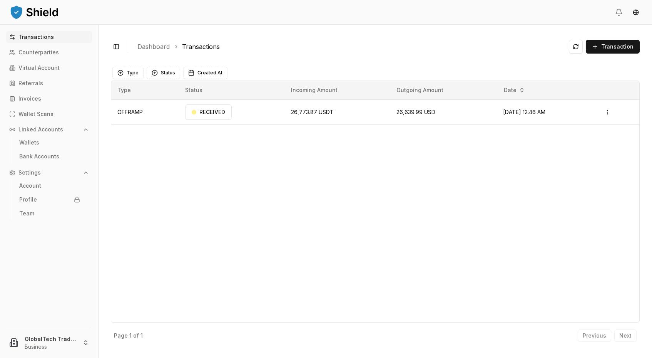
click at [38, 34] on p "Transactions" at bounding box center [35, 36] width 35 height 5
click at [36, 52] on p "Counterparties" at bounding box center [38, 52] width 40 height 5
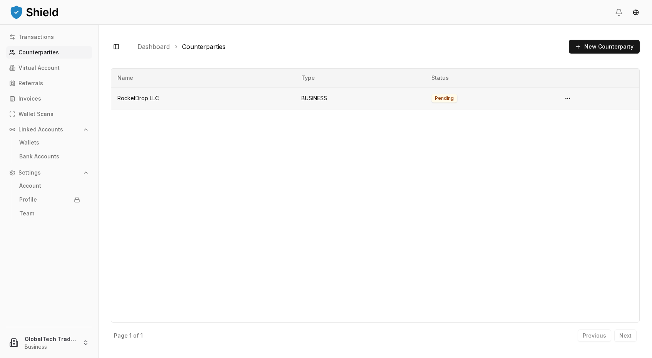
click at [132, 99] on td "RocketDrop LLC" at bounding box center [203, 98] width 184 height 22
click at [32, 117] on p "Wallet Scans" at bounding box center [35, 113] width 35 height 5
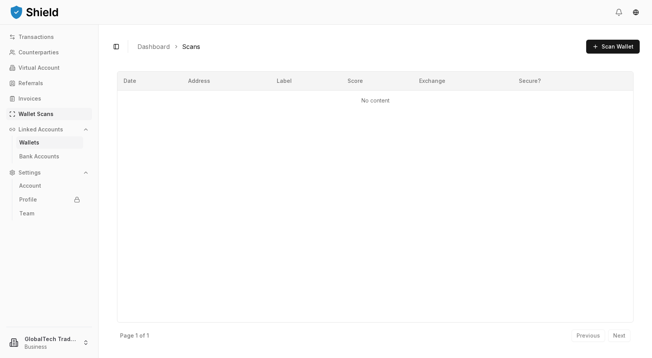
click at [31, 144] on p "Wallets" at bounding box center [29, 142] width 20 height 5
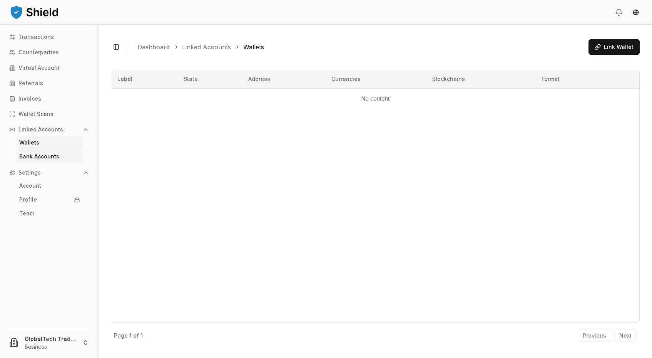
click at [33, 157] on p "Bank Accounts" at bounding box center [39, 156] width 40 height 5
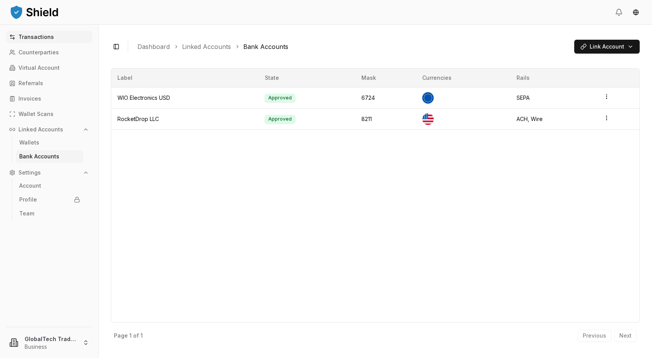
click at [36, 39] on p "Transactions" at bounding box center [35, 36] width 35 height 5
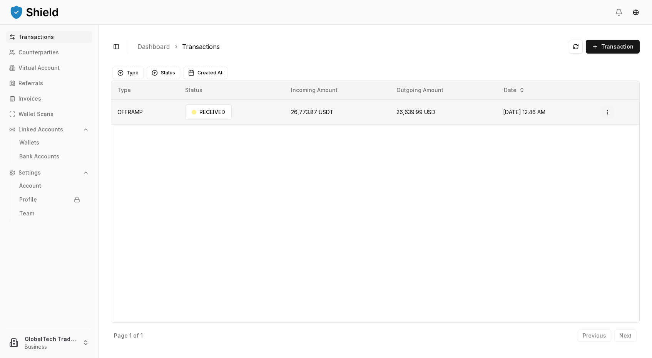
click at [613, 106] on html "Transactions Counterparties Virtual Account Referrals Invoices Wallet Scans Lin…" at bounding box center [326, 179] width 652 height 358
click at [587, 142] on p "View Details" at bounding box center [599, 142] width 28 height 5
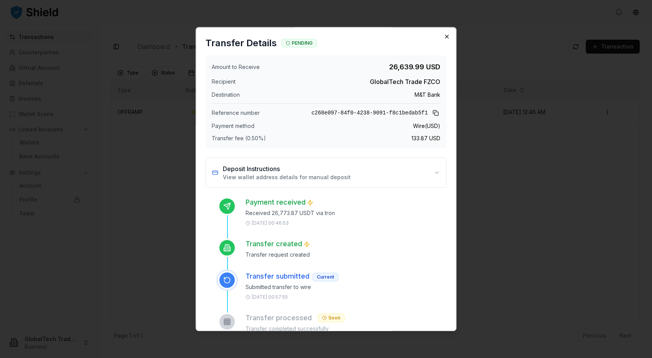
click at [446, 37] on icon "button" at bounding box center [447, 37] width 6 height 6
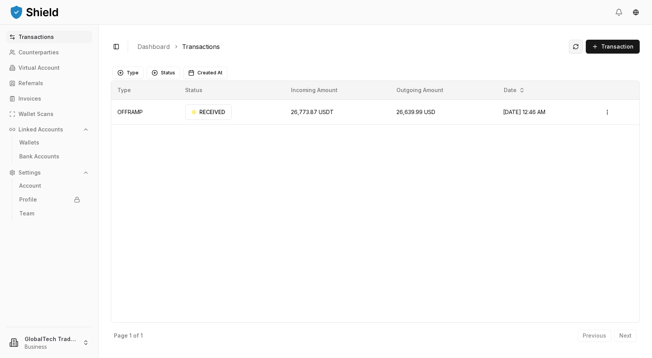
click at [577, 52] on button at bounding box center [576, 47] width 14 height 14
click at [612, 112] on html "Transactions Counterparties Virtual Account Referrals Invoices Wallet Scans Lin…" at bounding box center [326, 179] width 652 height 358
click at [588, 138] on div "View Details" at bounding box center [593, 142] width 47 height 11
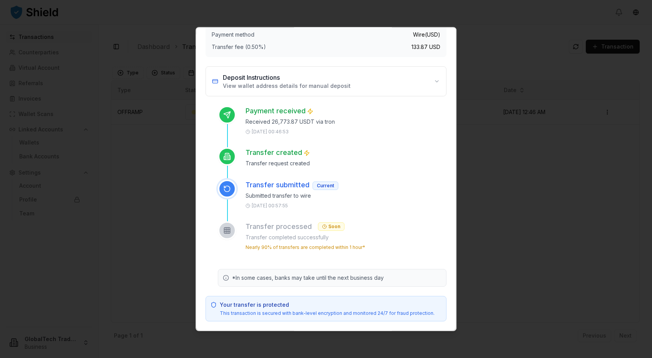
scroll to position [91, 0]
click at [224, 276] on circle at bounding box center [226, 277] width 5 height 5
click at [304, 274] on p "*In some cases, banks may take until the next business day" at bounding box center [308, 278] width 152 height 8
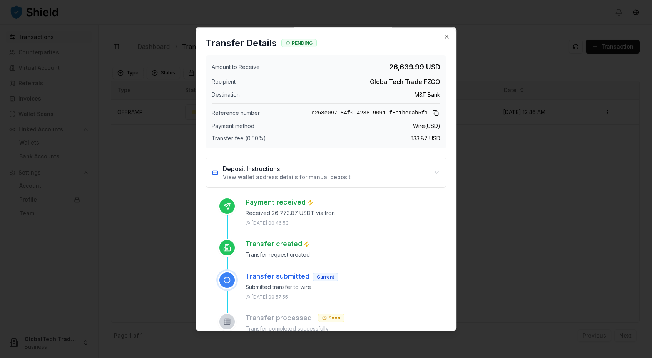
scroll to position [0, 0]
click at [447, 37] on icon "button" at bounding box center [447, 37] width 6 height 6
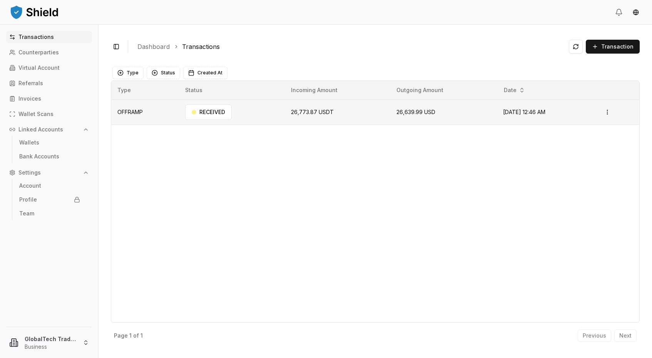
click at [139, 108] on td "OFFRAMP" at bounding box center [145, 111] width 68 height 25
click at [54, 154] on p "Bank Accounts" at bounding box center [39, 156] width 40 height 5
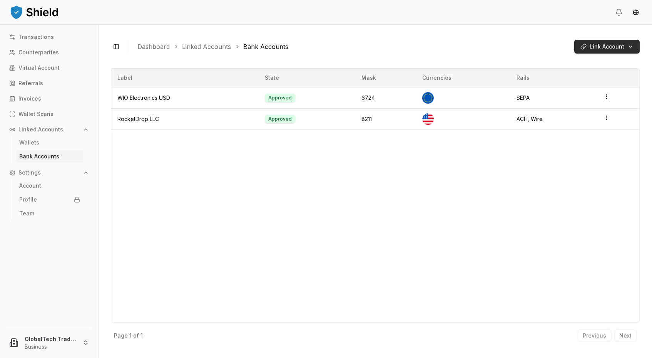
click at [633, 47] on html "Transactions Counterparties Virtual Account Referrals Invoices Wallet Scans Lin…" at bounding box center [326, 179] width 652 height 358
click at [581, 154] on html "Transactions Counterparties Virtual Account Referrals Invoices Wallet Scans Lin…" at bounding box center [326, 179] width 652 height 358
click at [613, 103] on td at bounding box center [619, 97] width 42 height 21
click at [608, 113] on td at bounding box center [619, 118] width 42 height 21
click at [605, 118] on html "Transactions Counterparties Virtual Account Referrals Invoices Wallet Scans Lin…" at bounding box center [326, 179] width 652 height 358
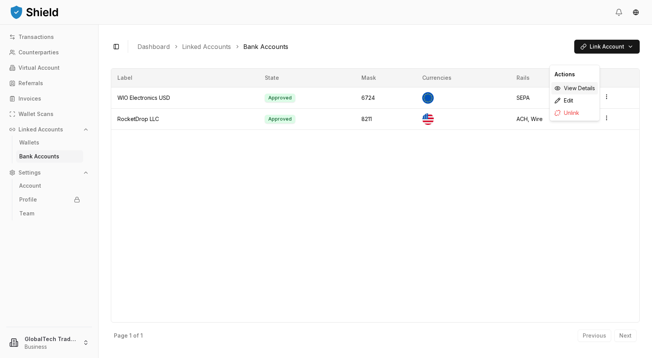
click at [572, 87] on div "View Details" at bounding box center [575, 88] width 47 height 12
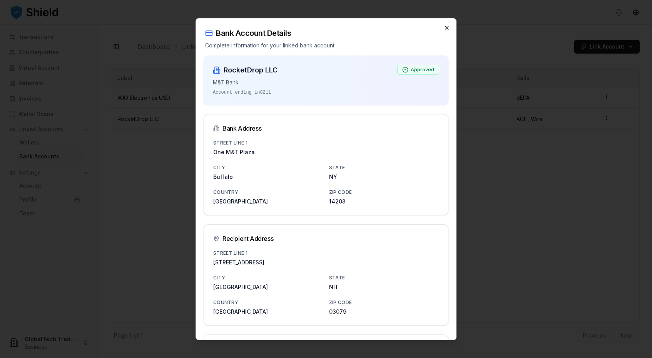
click at [446, 29] on icon "button" at bounding box center [447, 27] width 3 height 3
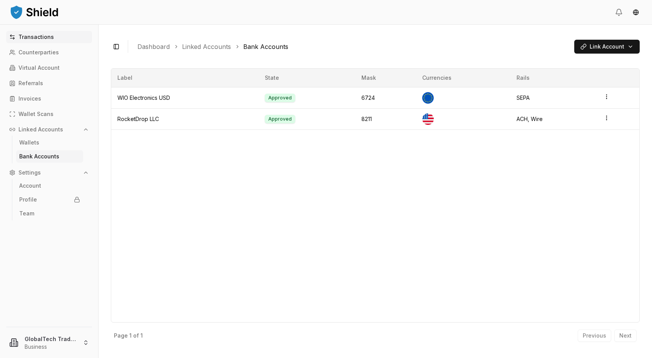
click at [39, 42] on link "Transactions" at bounding box center [49, 37] width 86 height 12
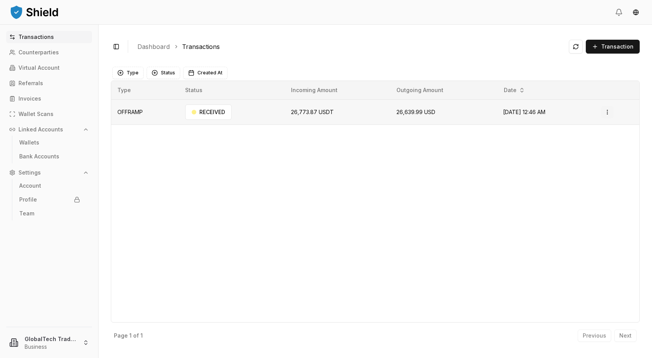
click at [613, 113] on html "Transactions Counterparties Virtual Account Referrals Invoices Wallet Scans Lin…" at bounding box center [326, 179] width 652 height 358
click at [590, 143] on p "View Details" at bounding box center [599, 142] width 28 height 5
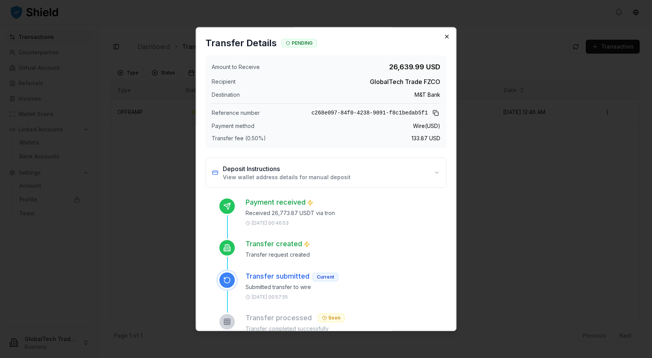
click at [446, 35] on icon "button" at bounding box center [447, 36] width 3 height 3
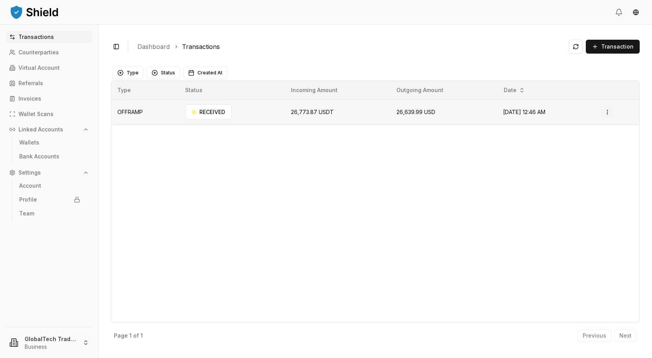
click at [611, 111] on html "Transactions Counterparties Virtual Account Referrals Invoices Wallet Scans Lin…" at bounding box center [326, 179] width 652 height 358
click at [593, 143] on p "View Details" at bounding box center [599, 142] width 28 height 5
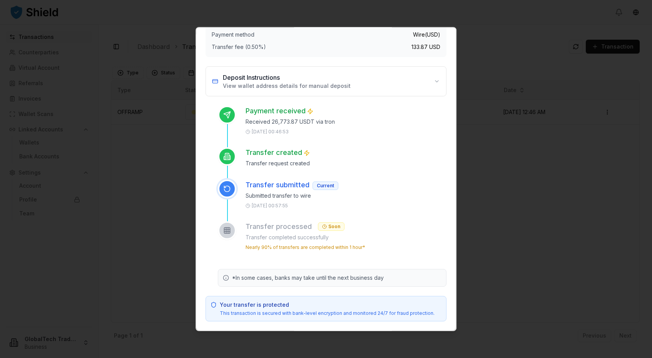
scroll to position [91, 0]
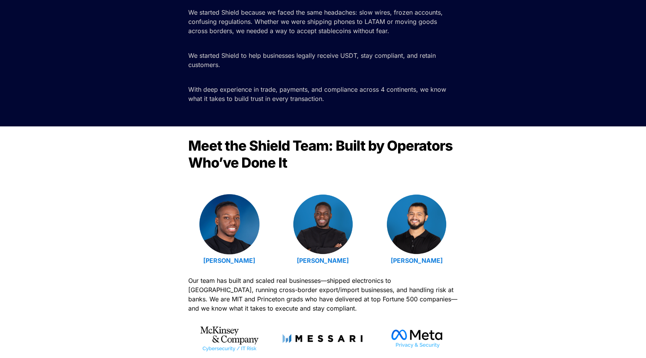
scroll to position [123, 0]
click at [218, 258] on strong "[PERSON_NAME]" at bounding box center [229, 260] width 52 height 8
click at [332, 262] on strong "[PERSON_NAME]" at bounding box center [323, 260] width 52 height 8
click at [431, 263] on strong "[PERSON_NAME]" at bounding box center [417, 260] width 52 height 8
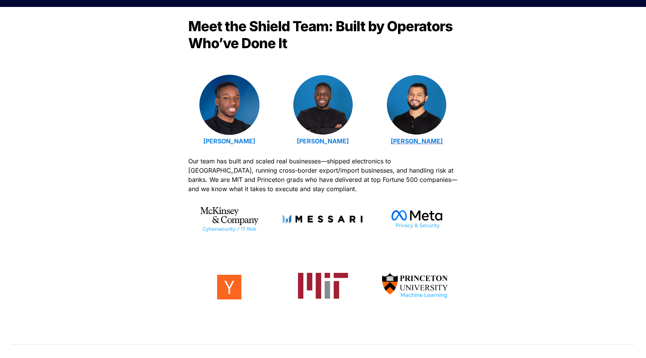
scroll to position [253, 0]
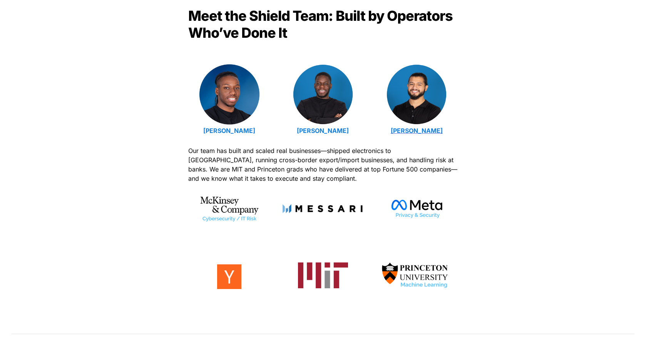
click at [421, 131] on strong "[PERSON_NAME]" at bounding box center [417, 131] width 52 height 8
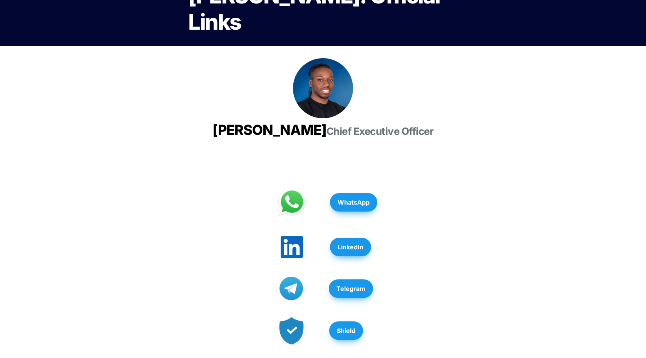
scroll to position [77, 0]
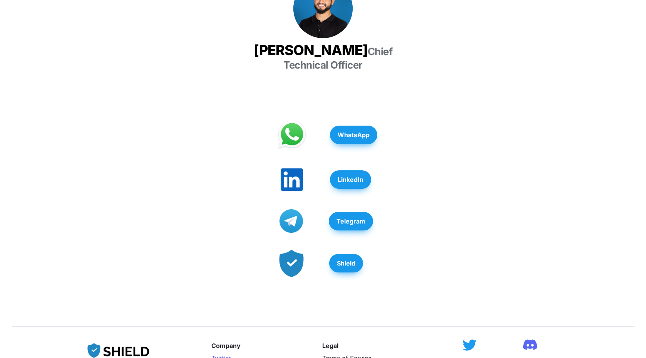
scroll to position [122, 0]
click at [346, 176] on strong "LinkedIn" at bounding box center [351, 180] width 26 height 8
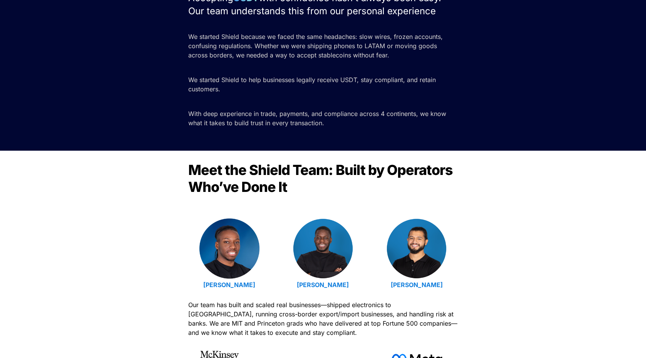
scroll to position [160, 0]
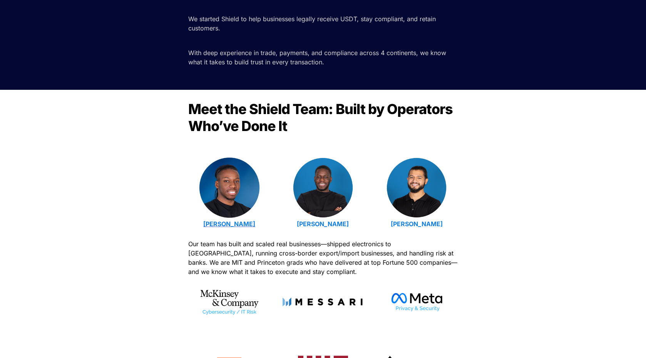
click at [243, 224] on strong "[PERSON_NAME]" at bounding box center [229, 224] width 52 height 8
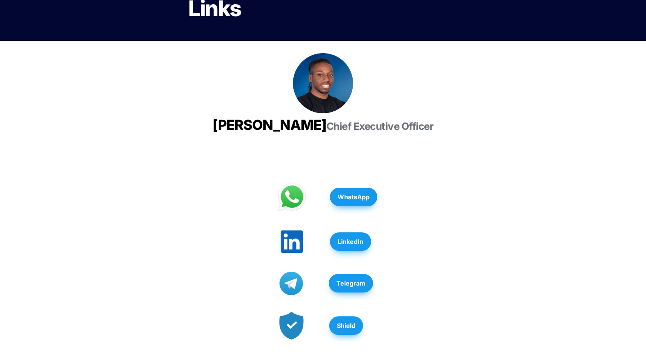
scroll to position [47, 0]
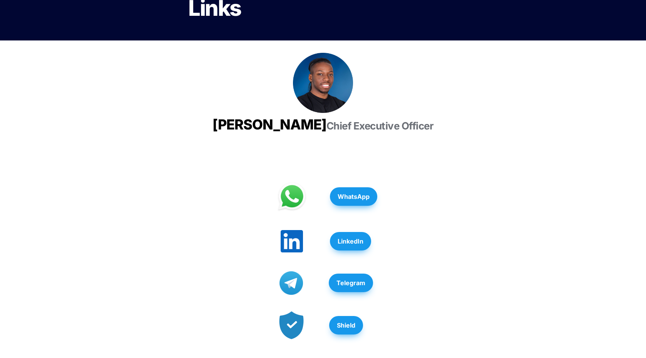
click at [352, 245] on strong "LinkedIn" at bounding box center [351, 241] width 26 height 8
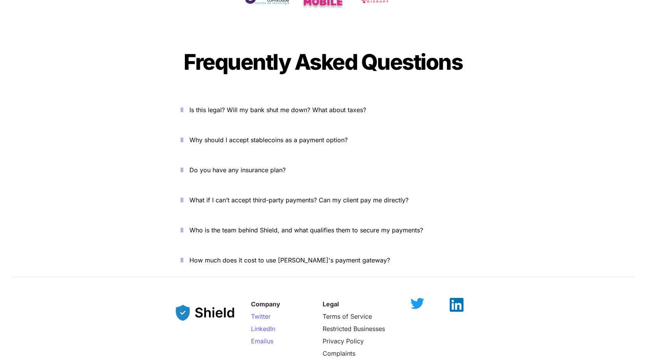
scroll to position [2608, 0]
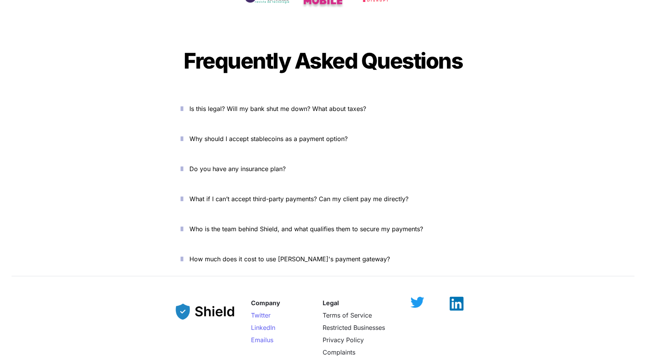
click at [183, 104] on icon "button" at bounding box center [182, 108] width 3 height 9
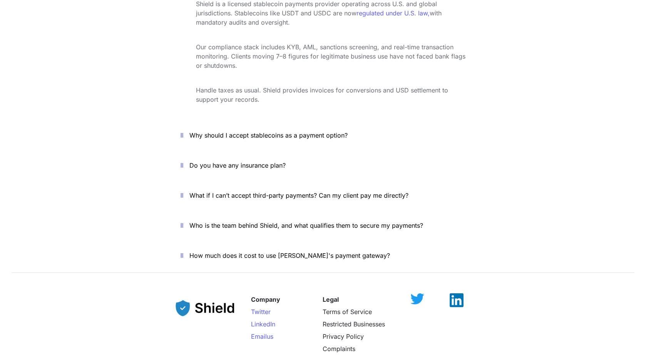
scroll to position [2733, 0]
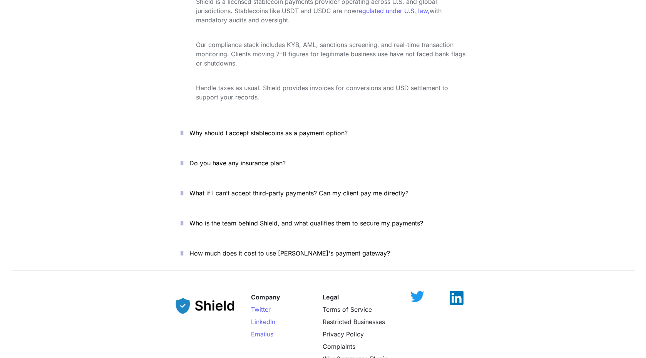
click at [183, 128] on icon "button" at bounding box center [182, 132] width 3 height 9
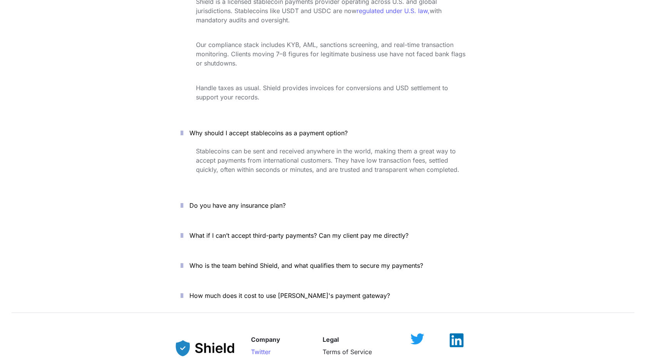
click at [183, 128] on icon "button" at bounding box center [182, 132] width 3 height 9
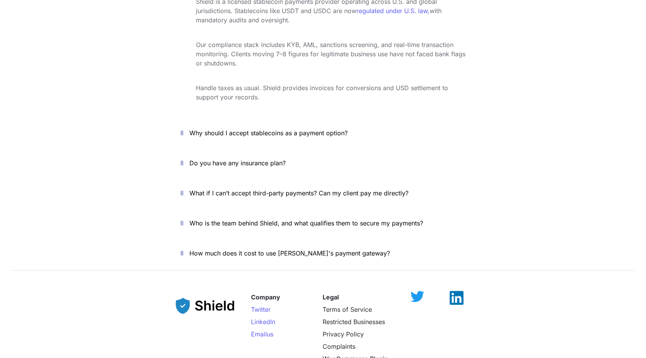
click at [185, 151] on button "Do you have any insurance plan?" at bounding box center [323, 163] width 308 height 24
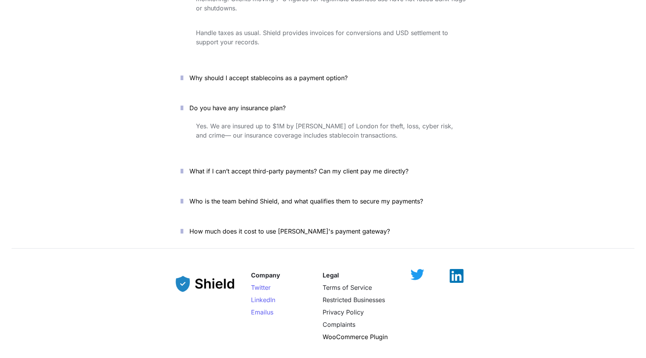
scroll to position [2789, 0]
click at [183, 102] on icon "button" at bounding box center [182, 106] width 3 height 9
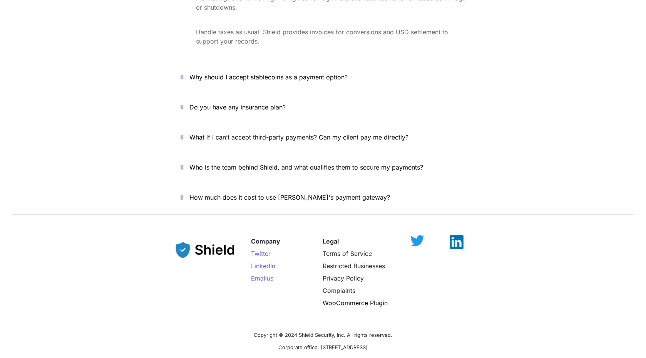
click at [183, 132] on icon "button" at bounding box center [182, 136] width 3 height 9
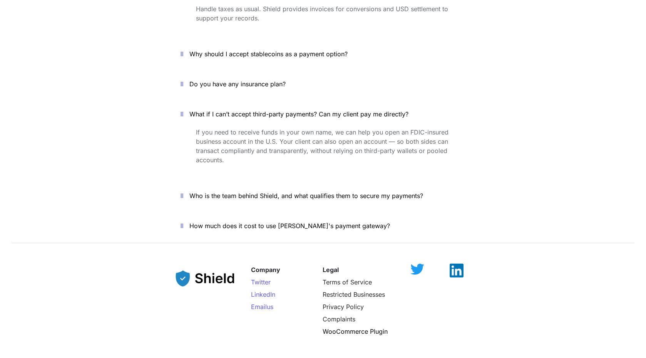
scroll to position [2816, 0]
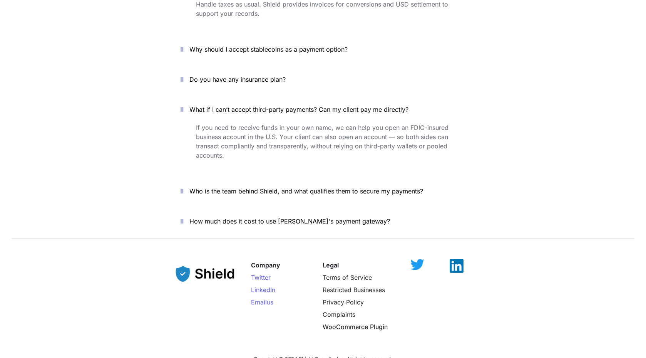
click at [183, 105] on icon "button" at bounding box center [182, 109] width 3 height 9
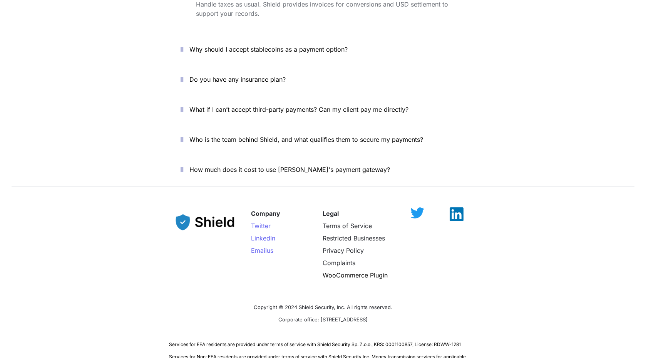
click at [183, 135] on icon "button" at bounding box center [182, 139] width 3 height 9
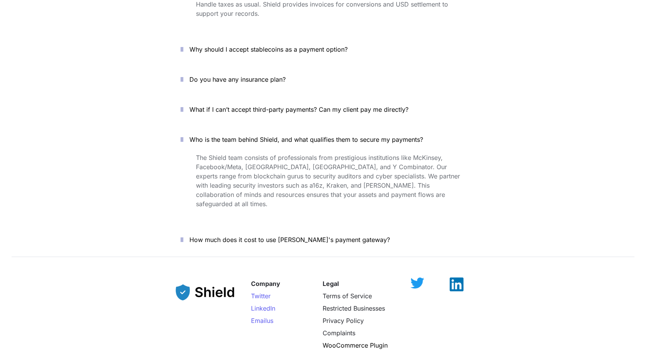
click at [183, 135] on icon "button" at bounding box center [182, 139] width 3 height 9
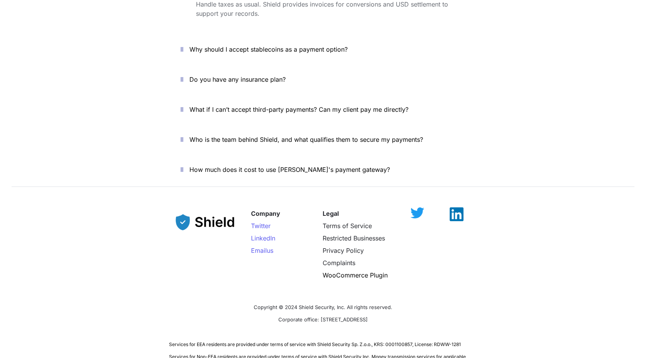
click at [183, 165] on icon "button" at bounding box center [182, 169] width 3 height 9
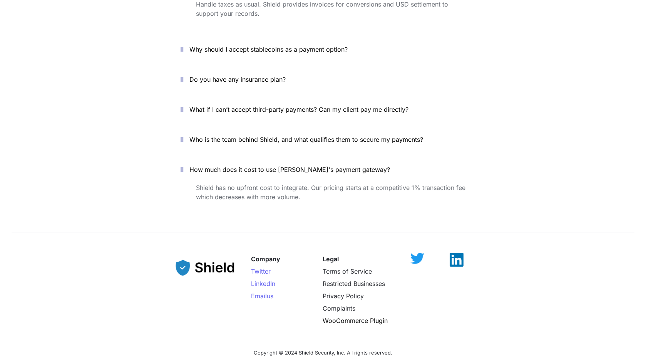
click at [183, 165] on icon "button" at bounding box center [182, 169] width 3 height 9
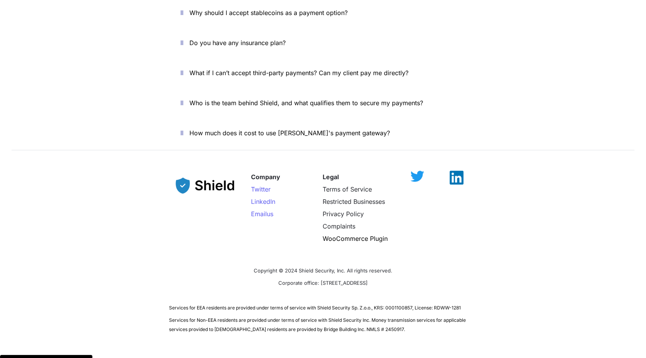
scroll to position [2853, 0]
click at [263, 186] on span "Twitter" at bounding box center [261, 190] width 20 height 8
